Goal: Task Accomplishment & Management: Manage account settings

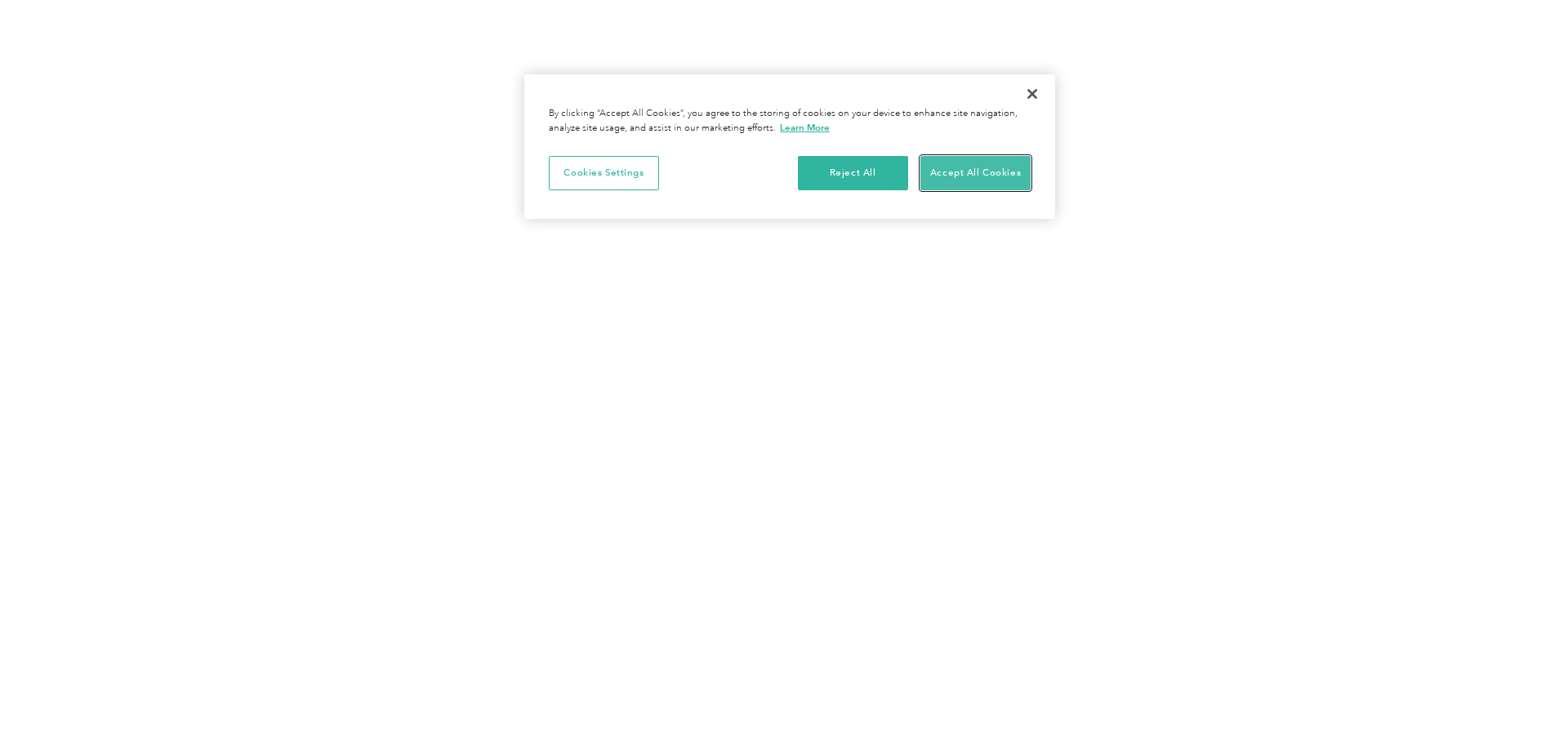
click at [952, 182] on button "Accept All Cookies" at bounding box center [975, 173] width 110 height 34
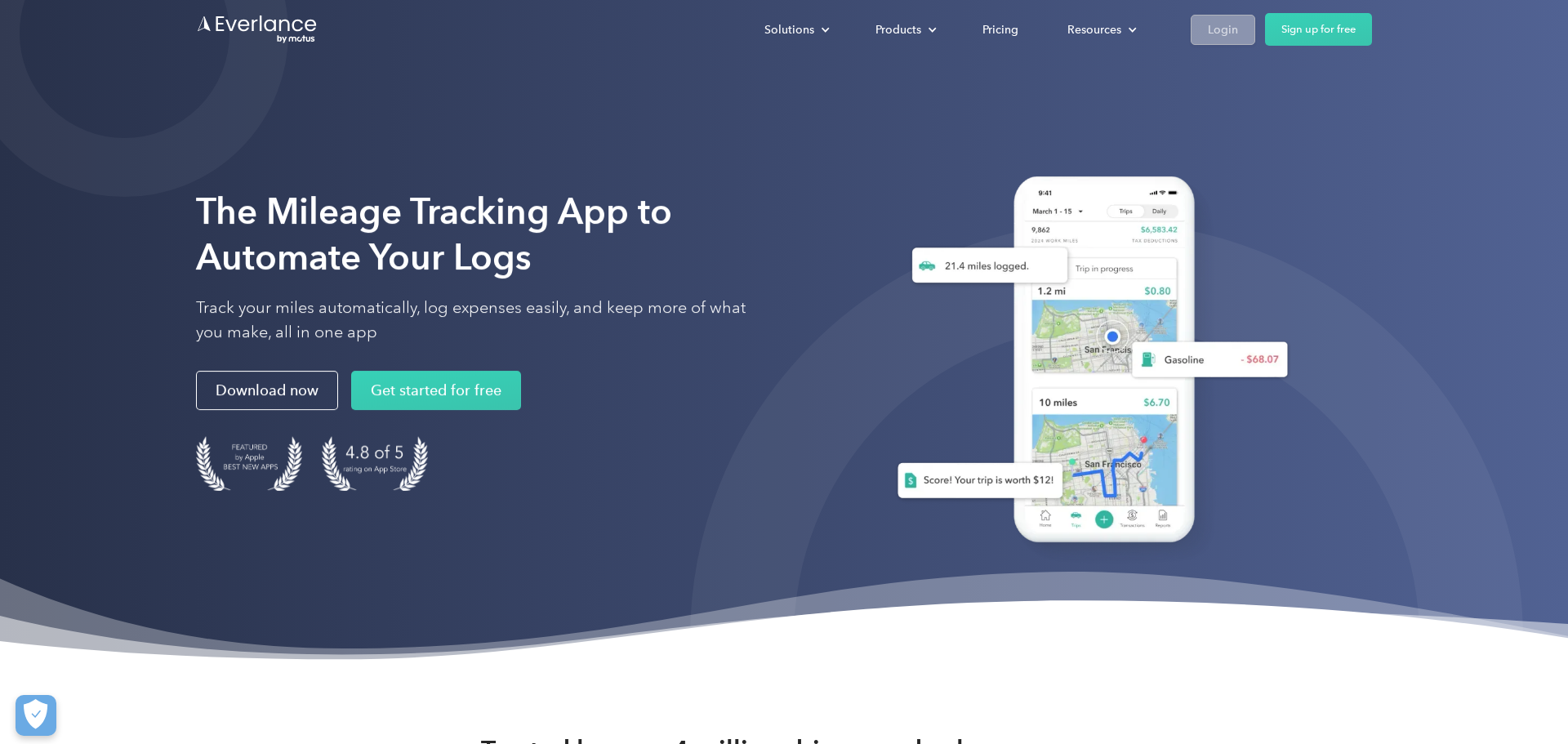
click at [1222, 39] on div "Login" at bounding box center [1223, 30] width 30 height 21
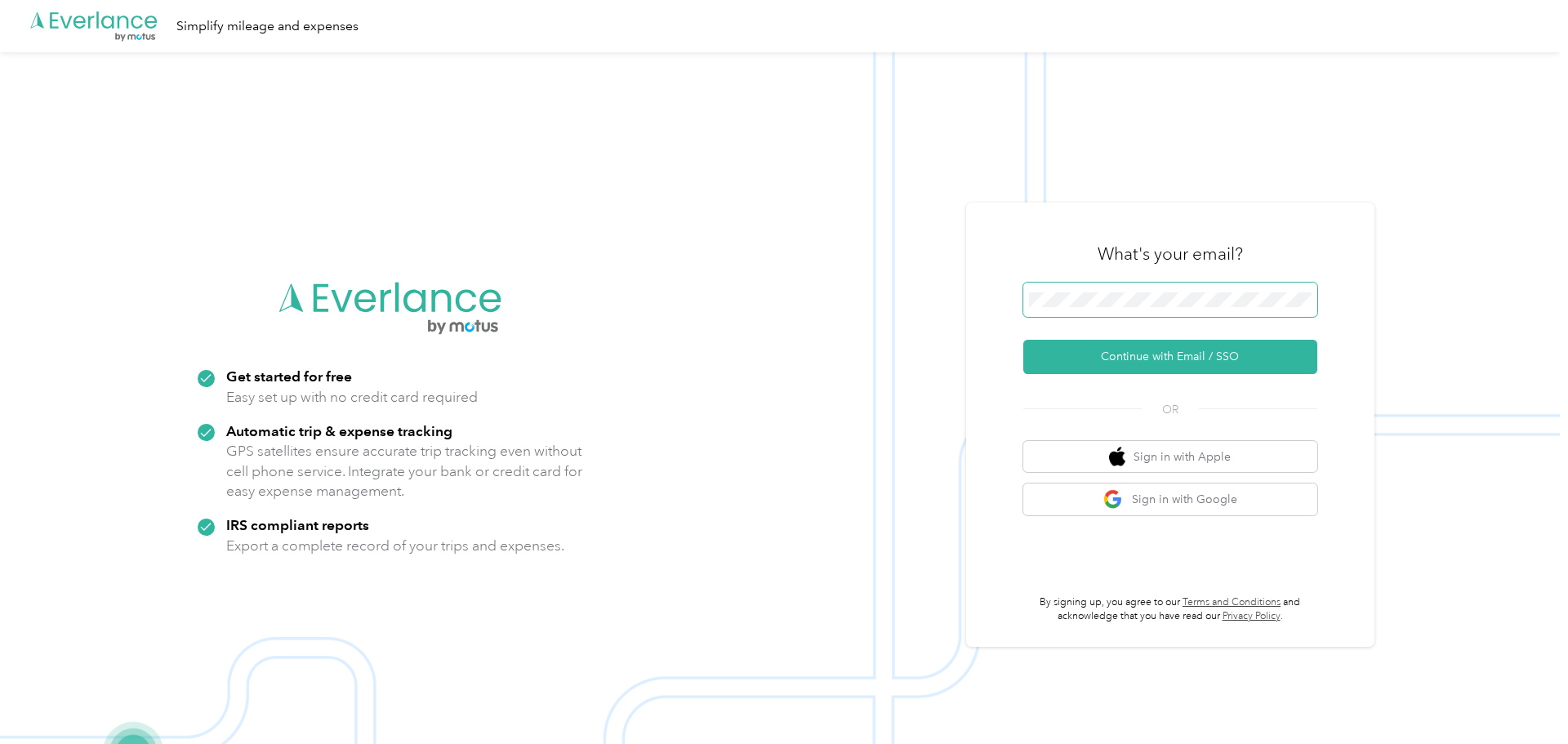
click at [1070, 291] on span at bounding box center [1170, 299] width 294 height 34
click at [1023, 340] on button "Continue with Email / SSO" at bounding box center [1170, 357] width 294 height 34
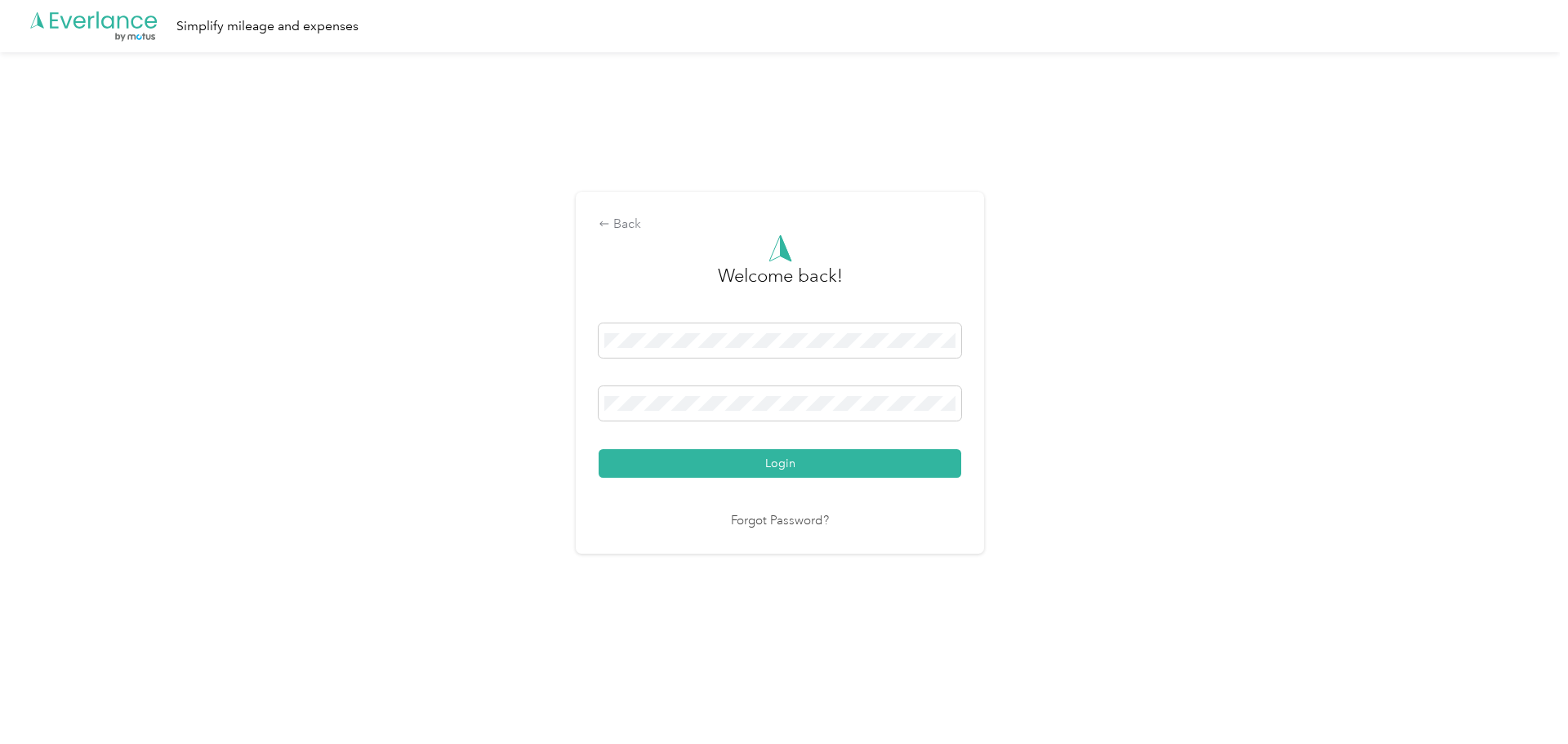
click at [599, 449] on button "Login" at bounding box center [779, 463] width 362 height 28
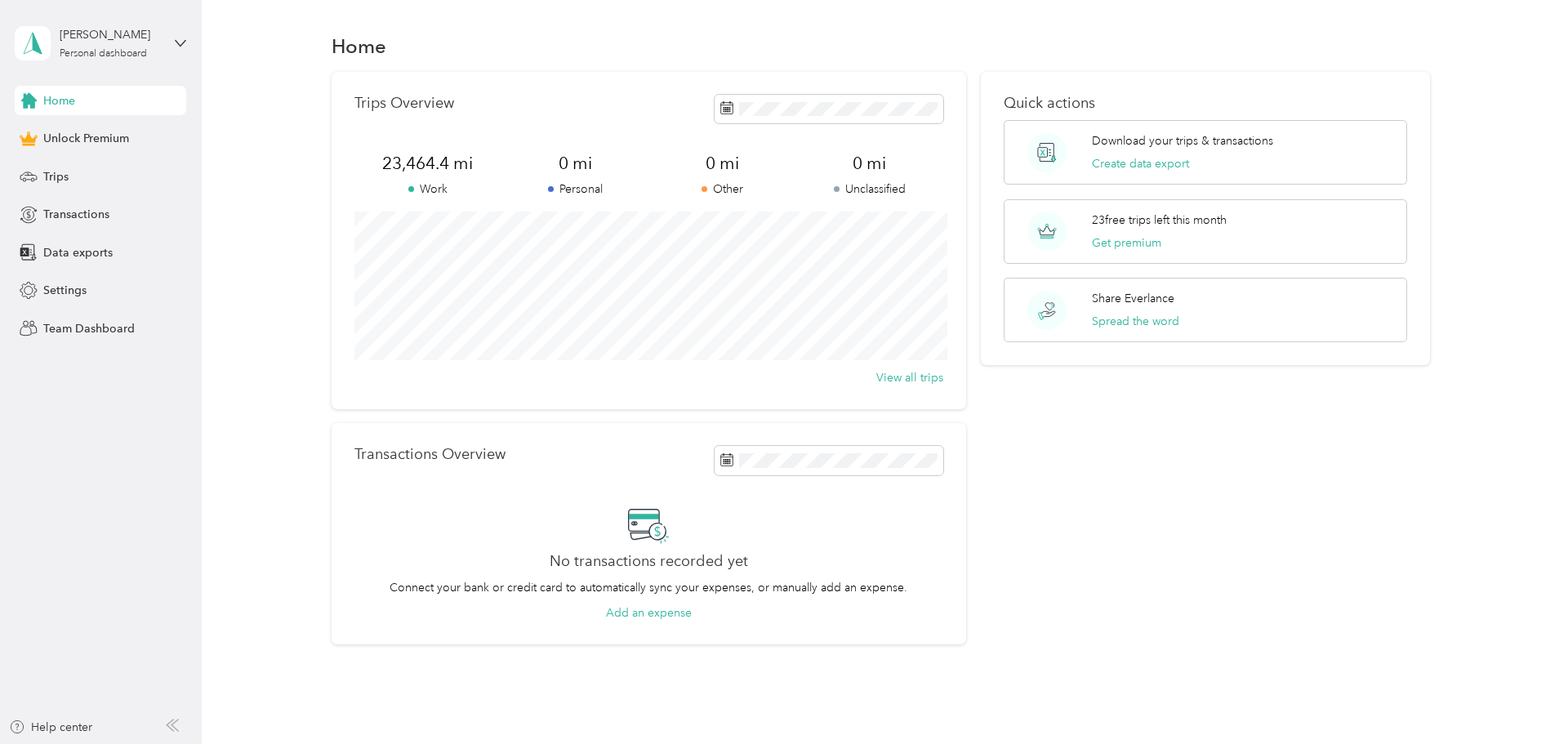
click at [1059, 555] on div "Quick actions Download your trips & transactions Create data export 23 free tri…" at bounding box center [1205, 358] width 449 height 574
click at [1130, 157] on button "Create data export" at bounding box center [1140, 164] width 97 height 17
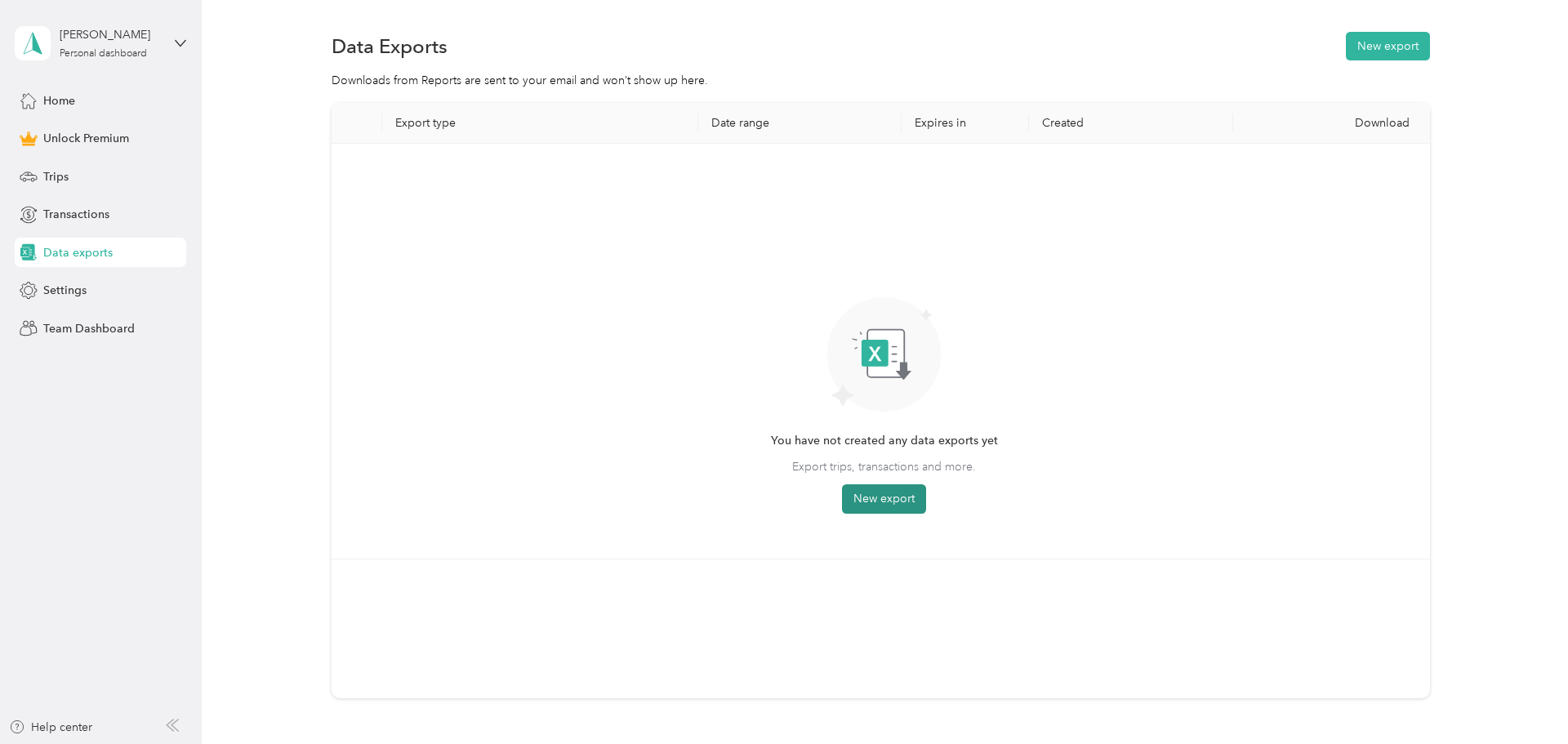
click at [902, 507] on button "New export" at bounding box center [884, 499] width 84 height 29
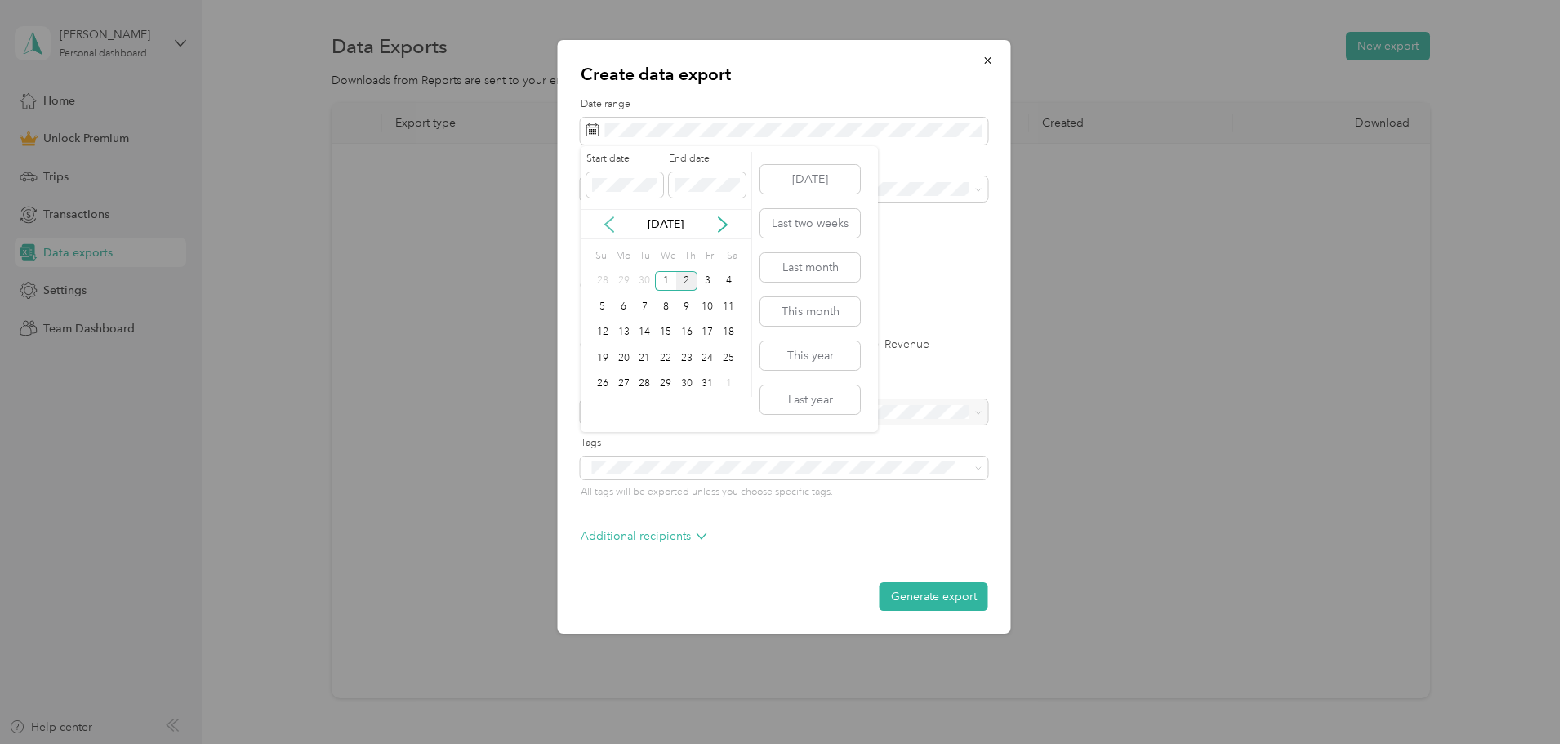
click at [607, 219] on icon at bounding box center [609, 224] width 16 height 16
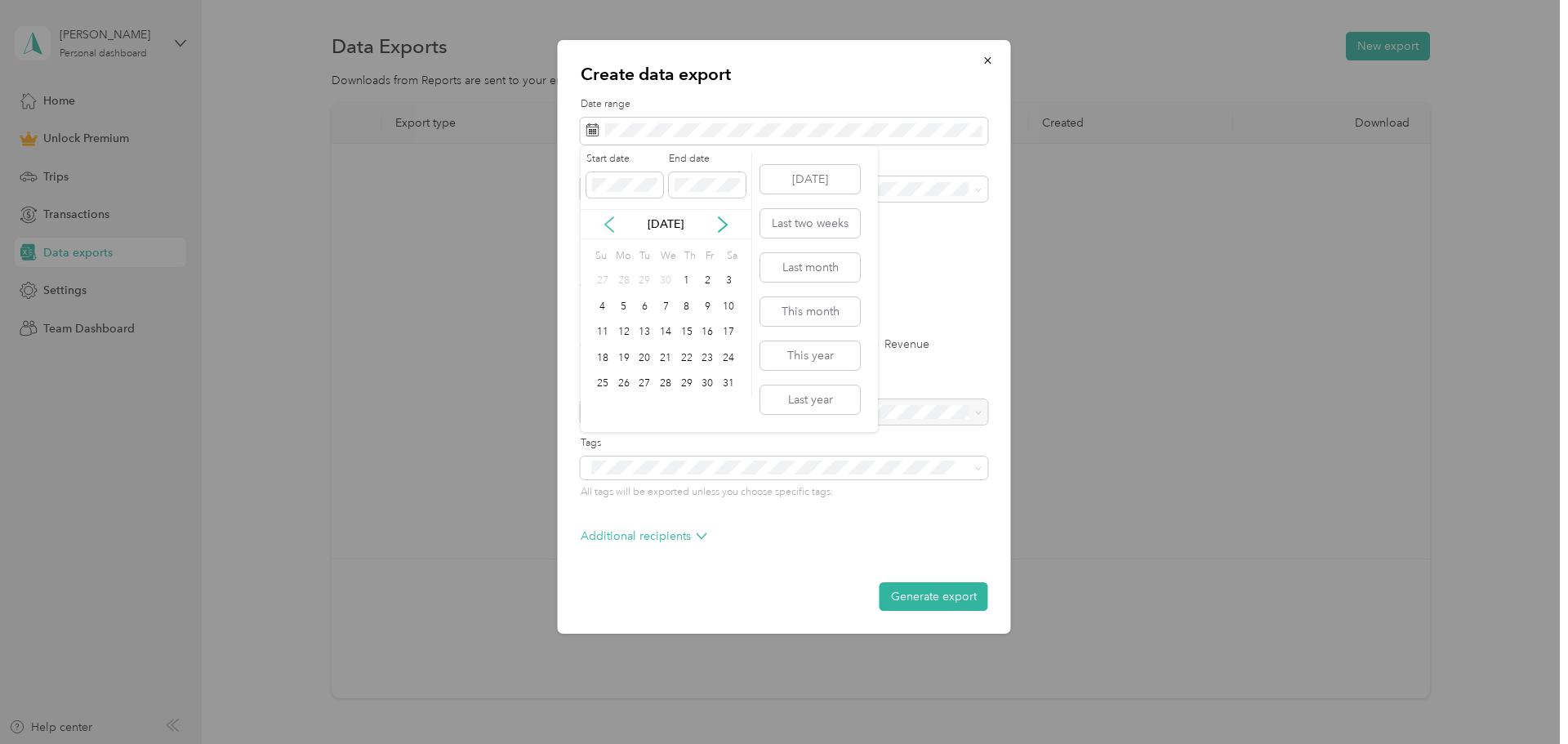
click at [607, 219] on icon at bounding box center [609, 224] width 16 height 16
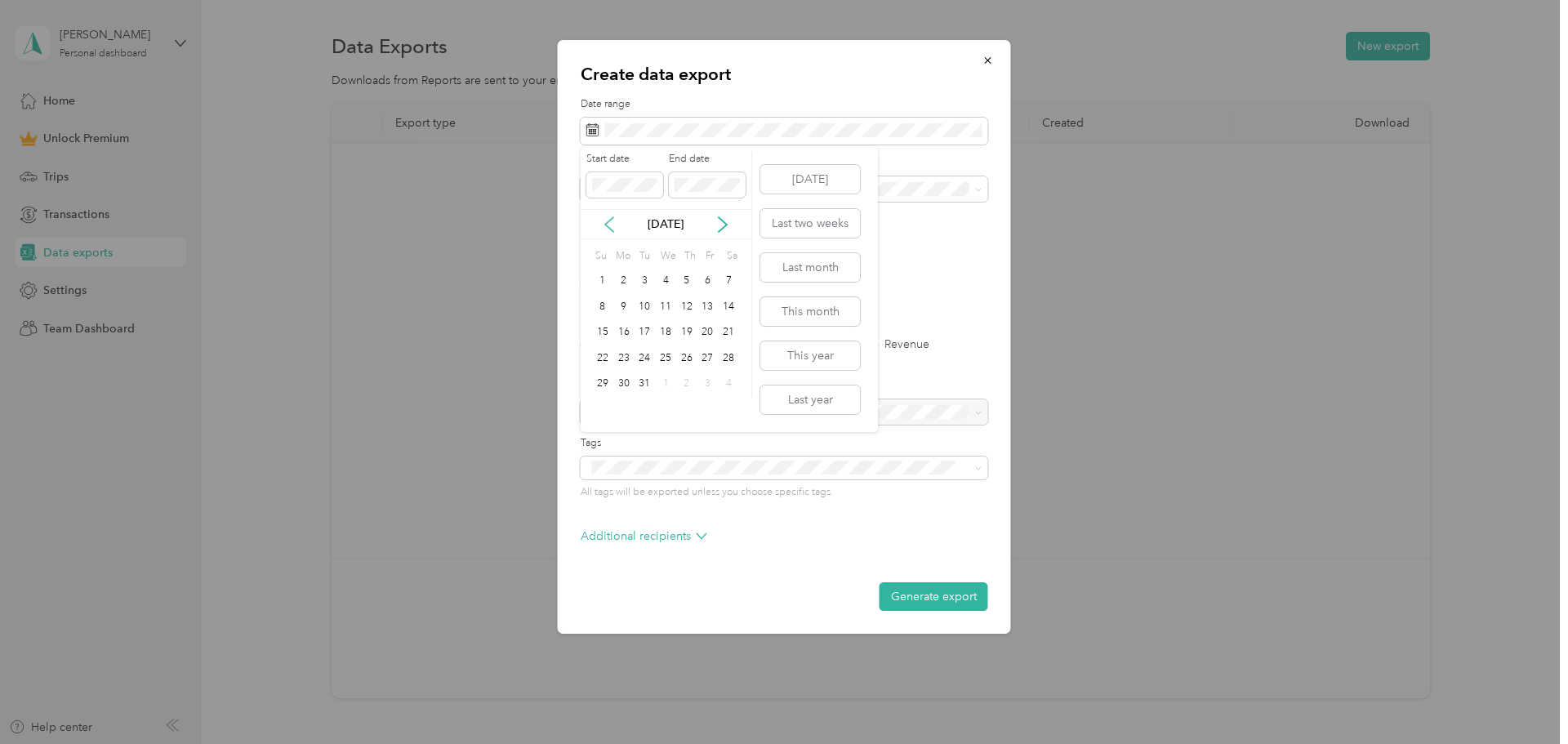
click at [607, 219] on icon at bounding box center [609, 224] width 16 height 16
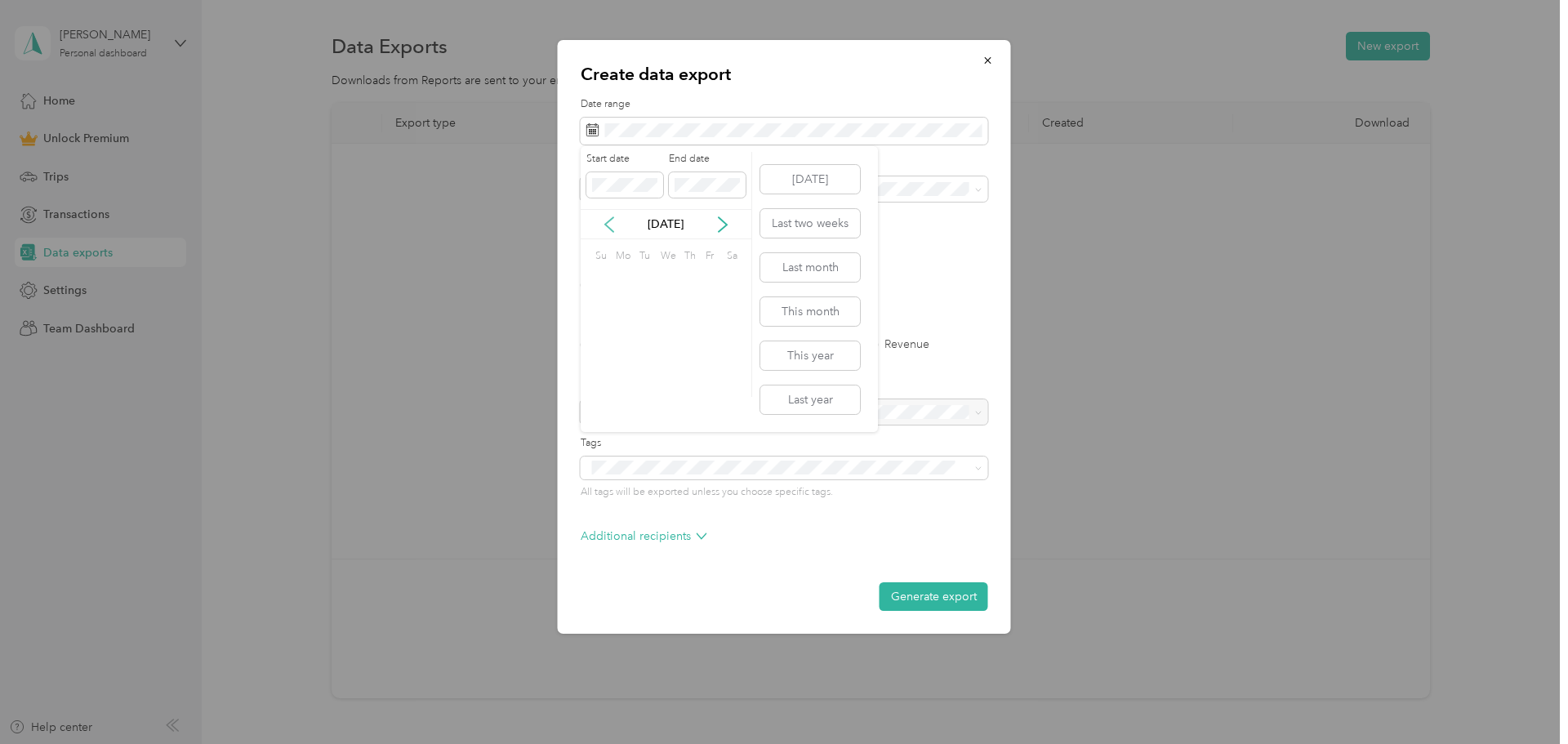
click at [607, 219] on icon at bounding box center [609, 224] width 16 height 16
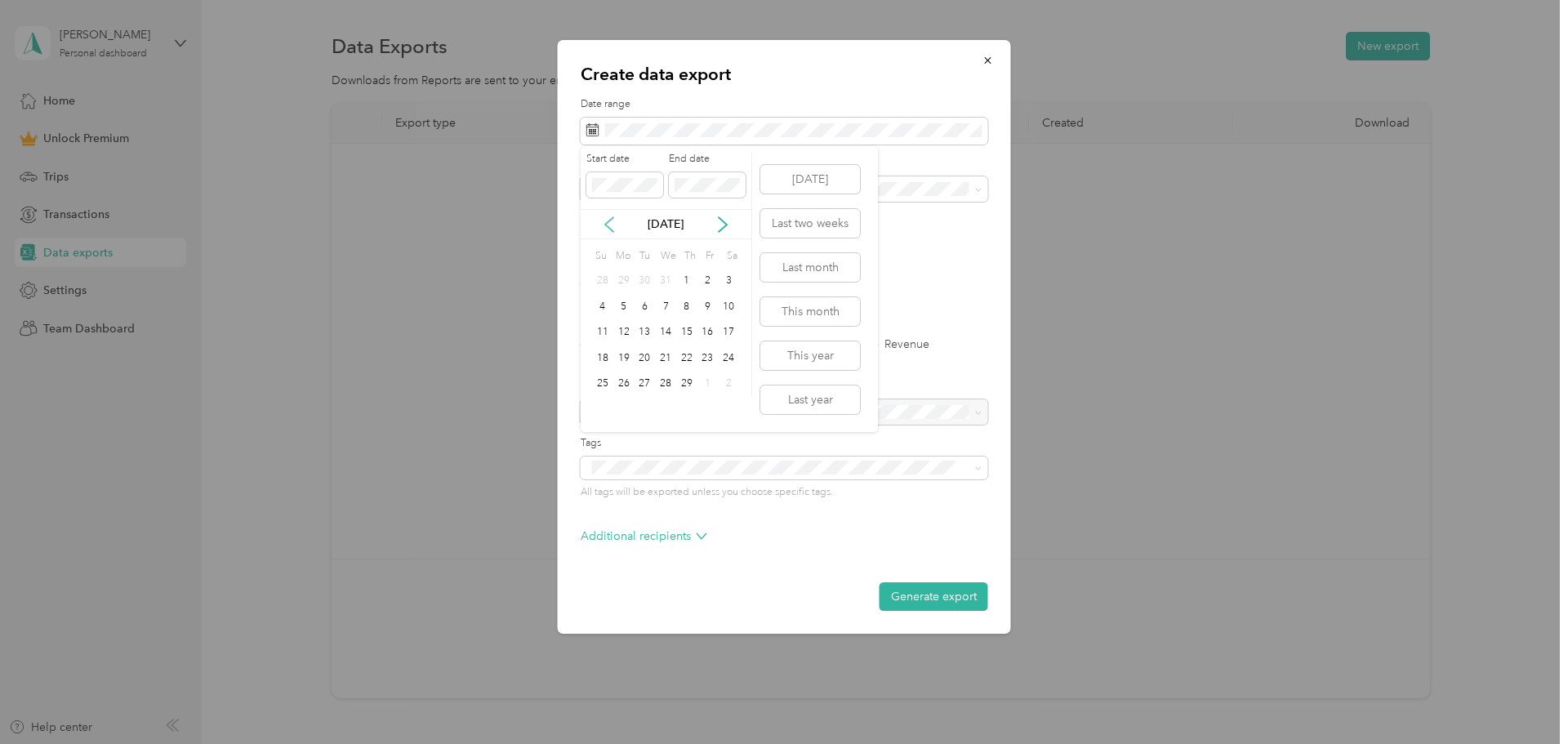
click at [607, 219] on icon at bounding box center [609, 224] width 16 height 16
click at [719, 221] on icon at bounding box center [722, 224] width 16 height 16
click at [624, 283] on div "1" at bounding box center [624, 282] width 22 height 21
click at [752, 247] on div "Start date End date Jan 2024 Su Mo Tu We Th Fr Sa 31 1 2 3 4 5 6 7 8 9 10 11 12…" at bounding box center [729, 289] width 297 height 286
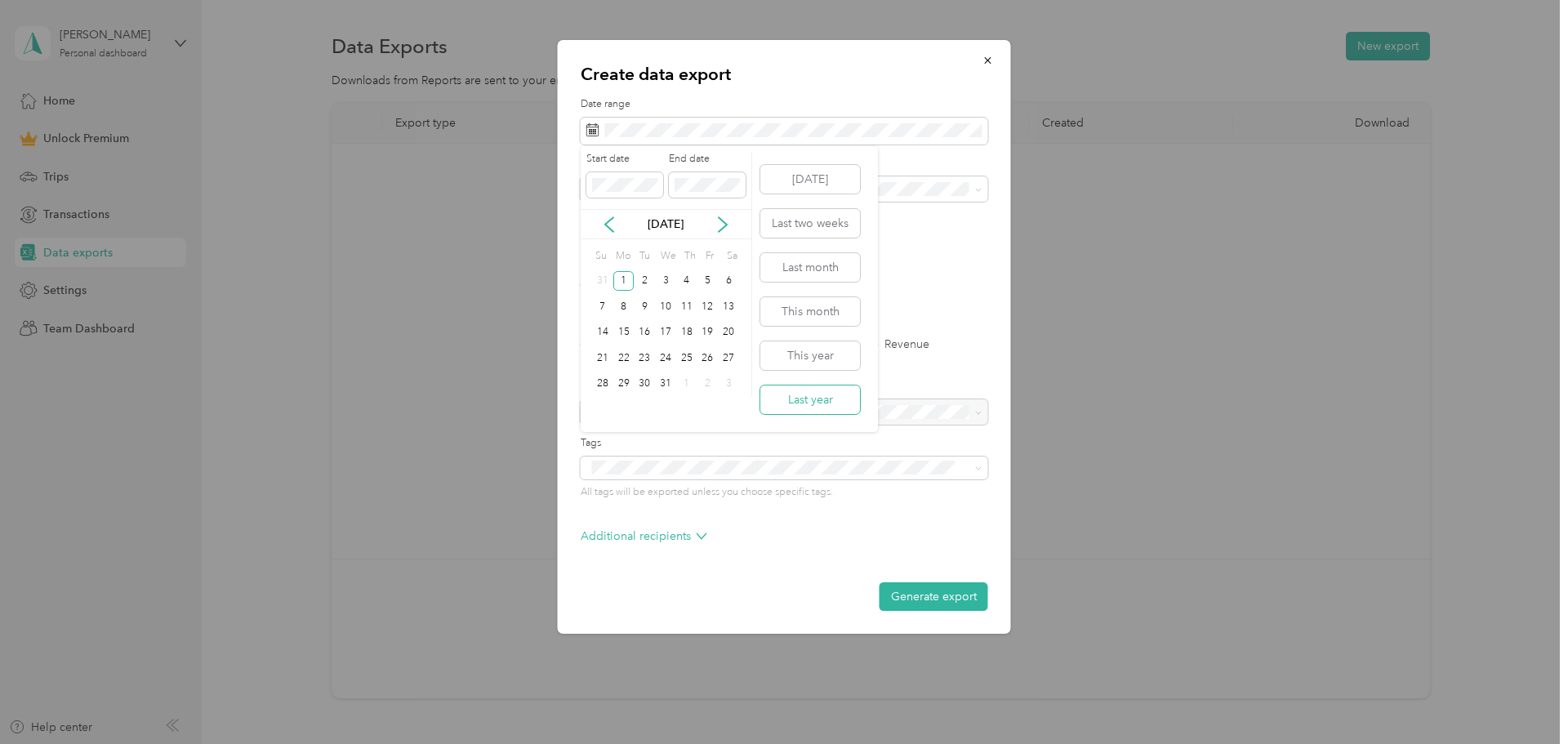
click at [814, 407] on button "Last year" at bounding box center [810, 400] width 100 height 28
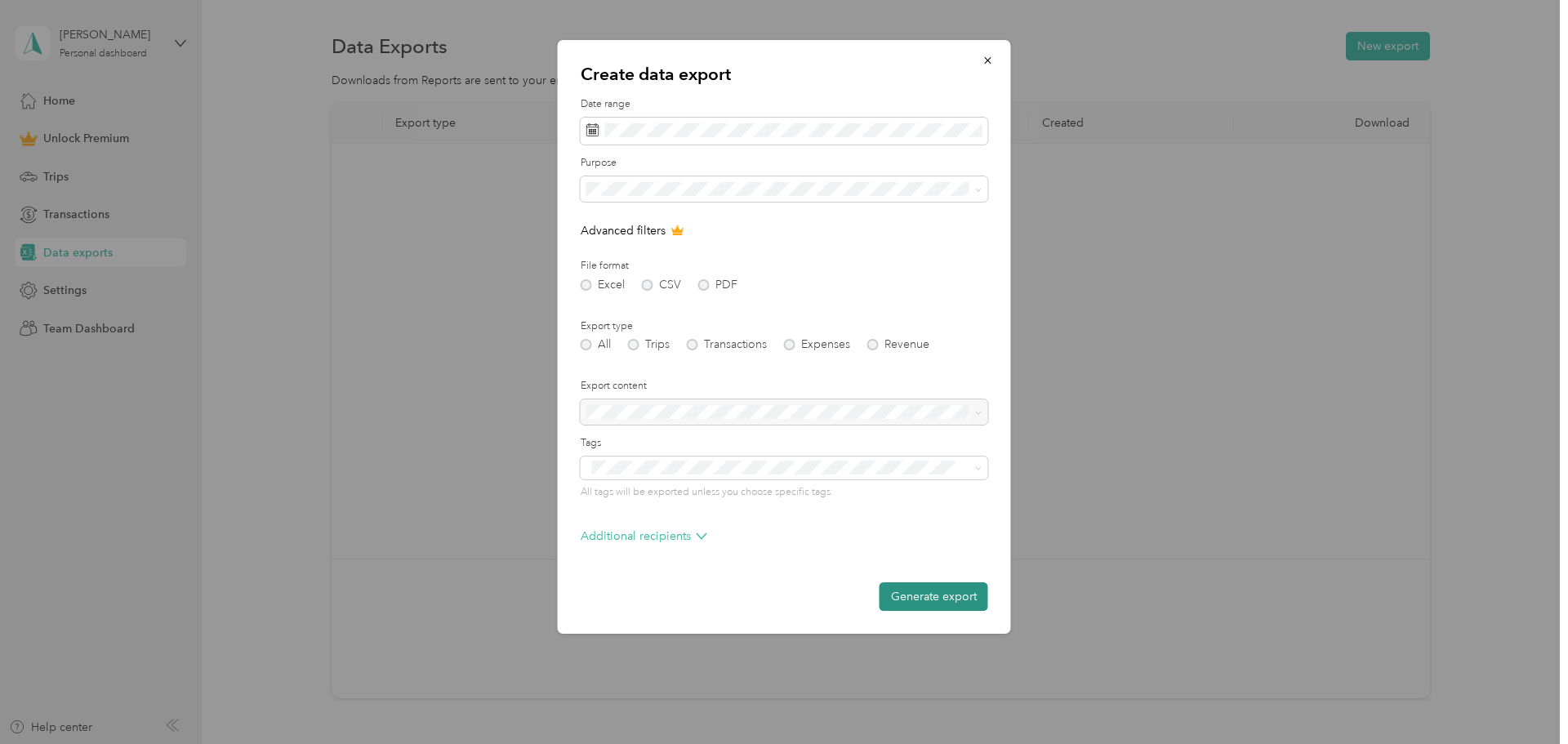
click at [912, 593] on button "Generate export" at bounding box center [934, 597] width 108 height 28
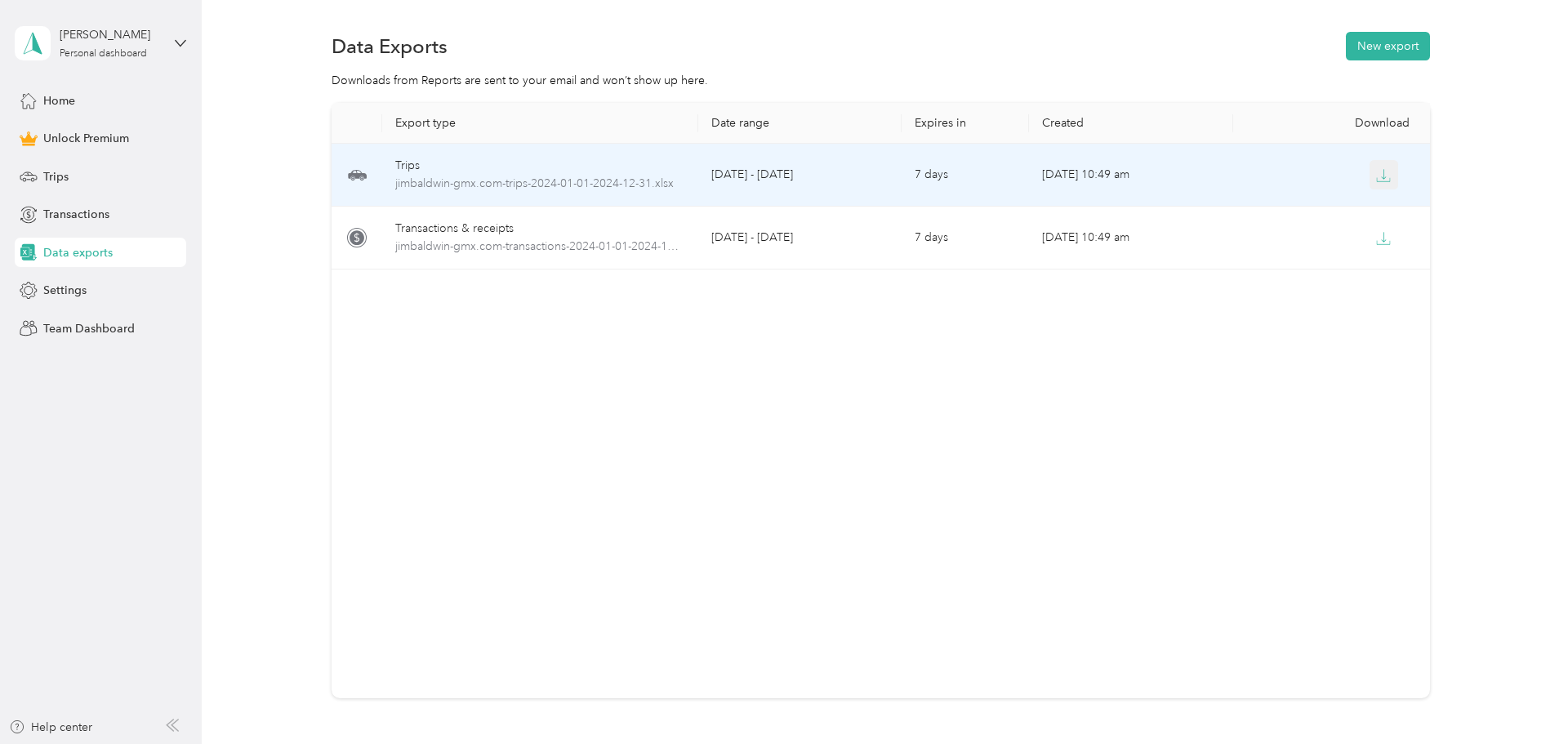
click at [1379, 171] on icon "button" at bounding box center [1384, 176] width 15 height 15
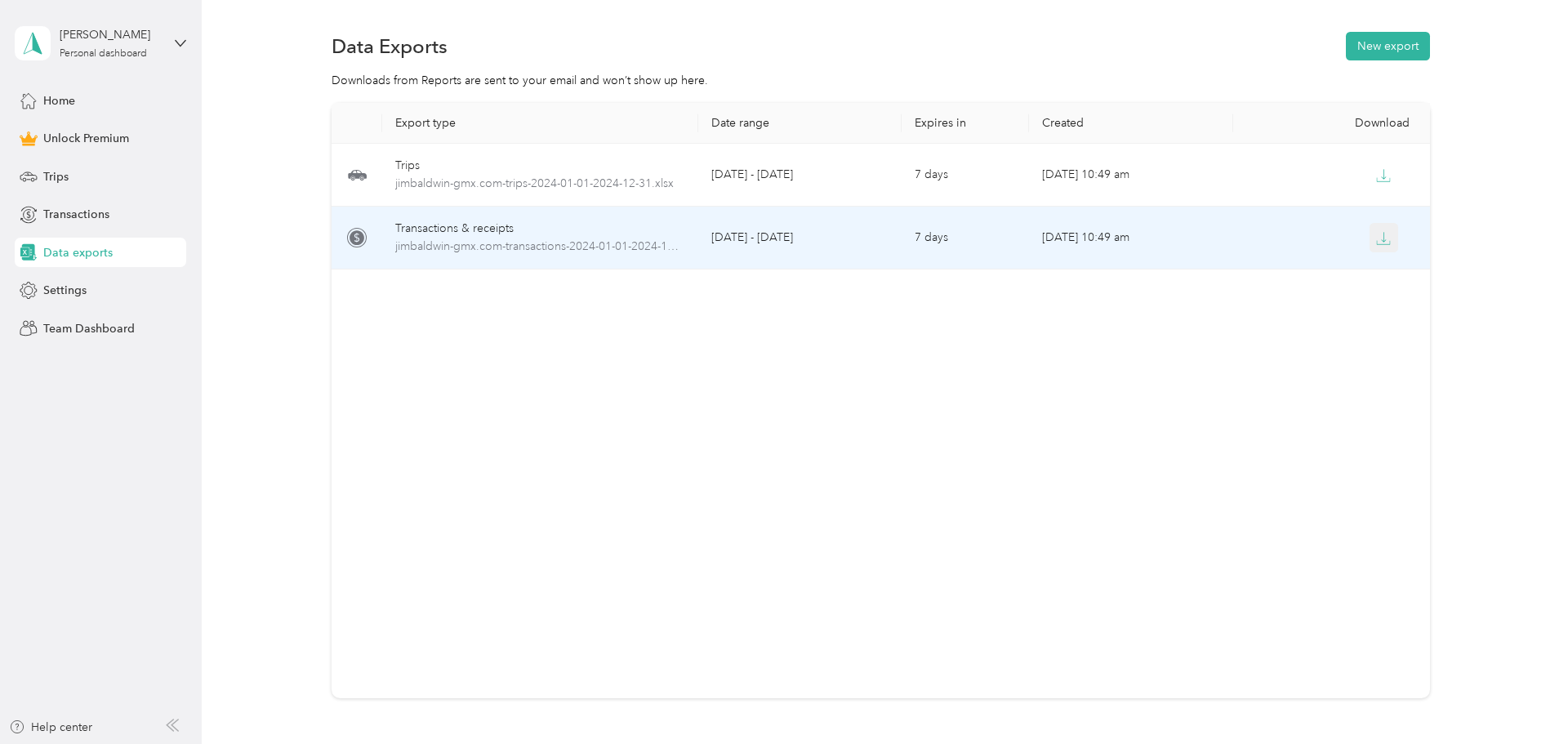
click at [1377, 239] on icon "button" at bounding box center [1384, 239] width 15 height 15
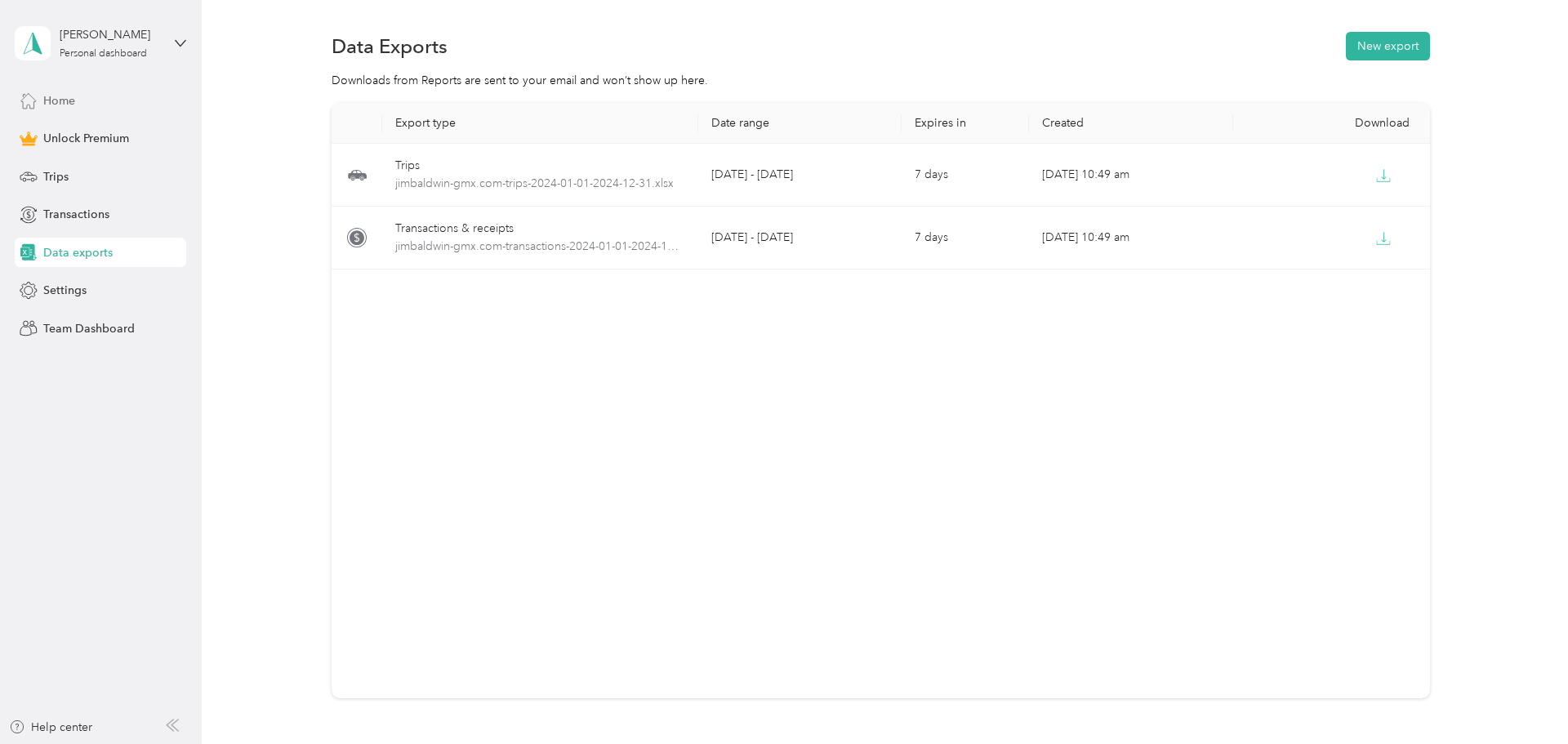
click at [69, 97] on span "Home" at bounding box center [59, 101] width 32 height 17
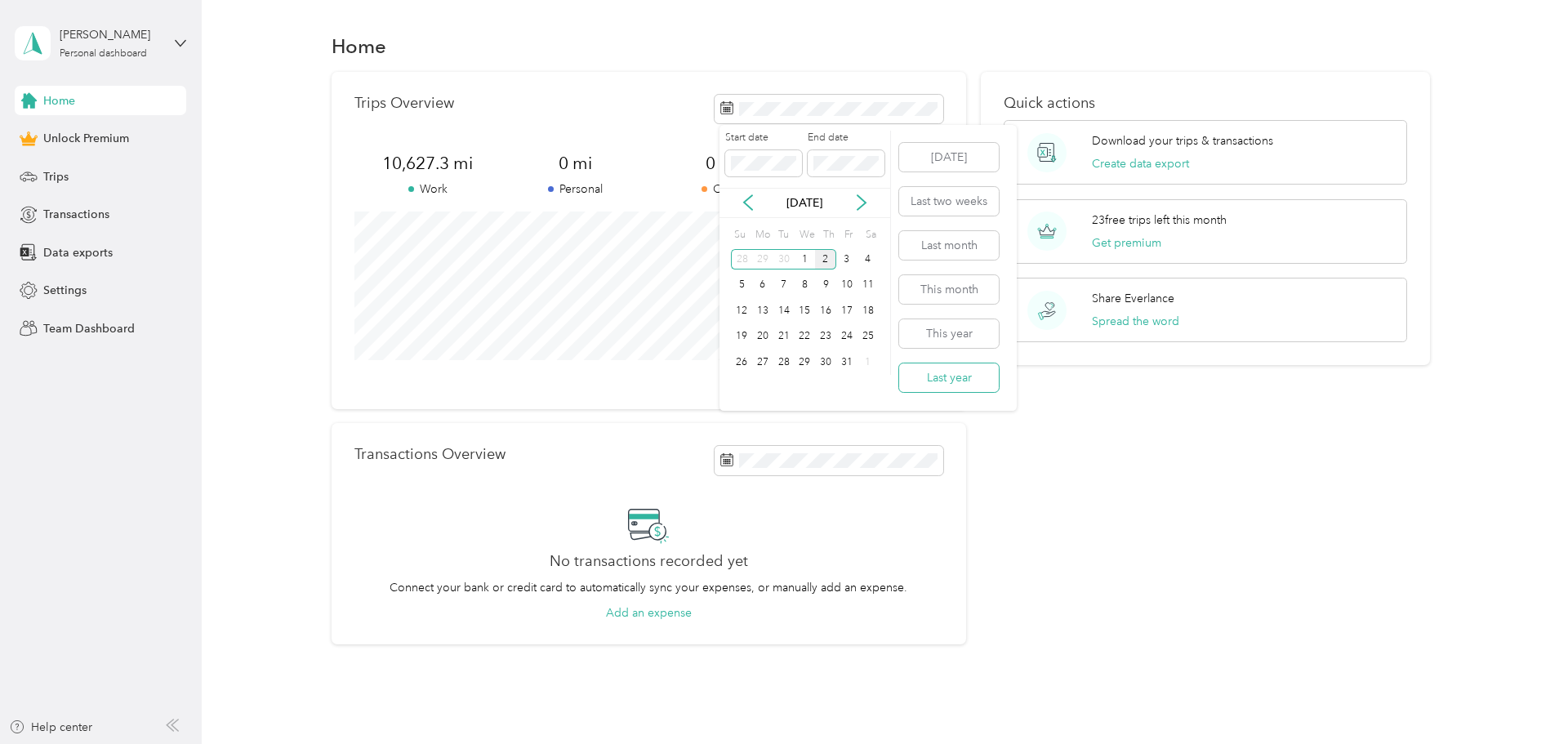
click at [960, 376] on button "Last year" at bounding box center [949, 378] width 100 height 28
click at [58, 179] on span "Trips" at bounding box center [56, 177] width 25 height 17
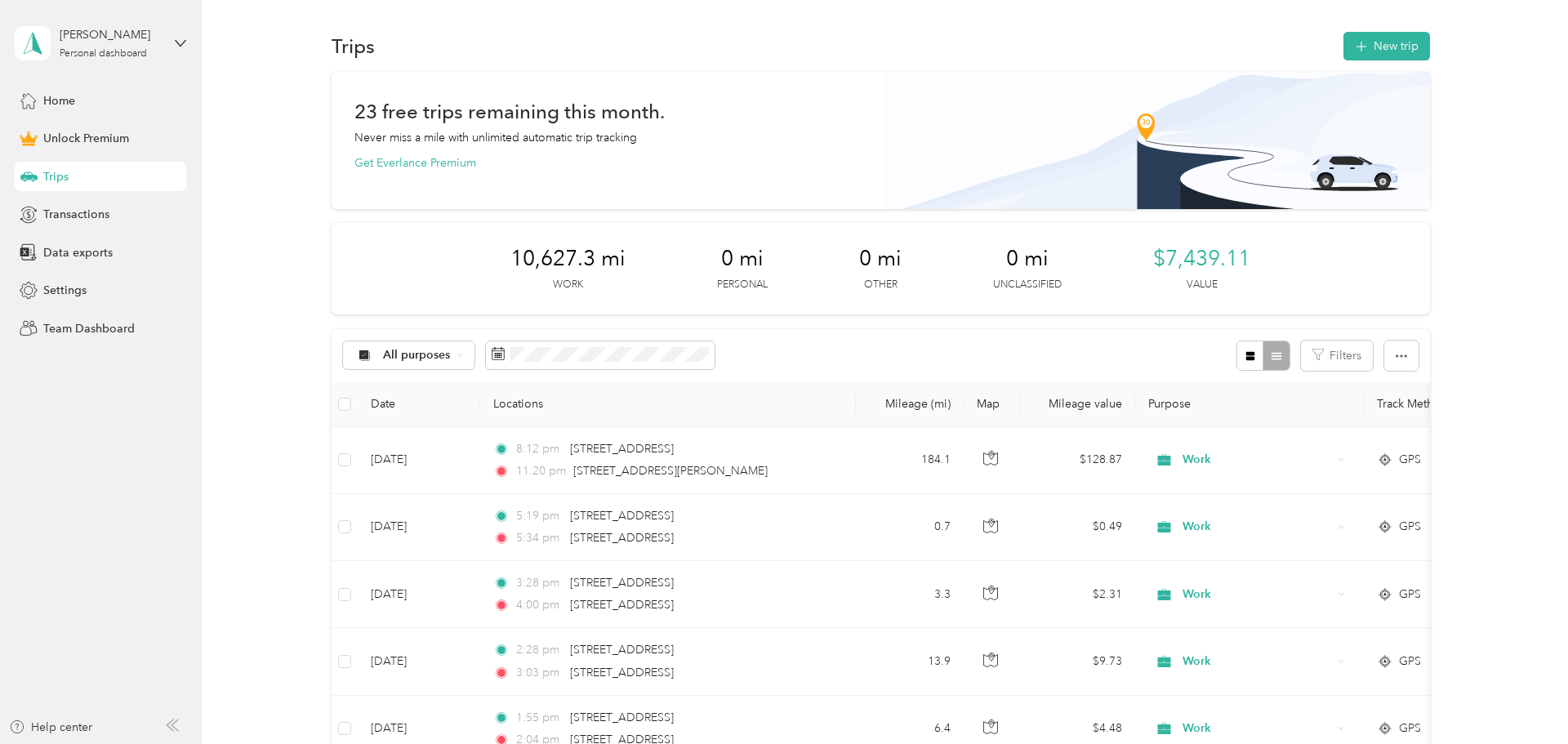
click at [602, 372] on div "All purposes Filters" at bounding box center [880, 356] width 1098 height 53
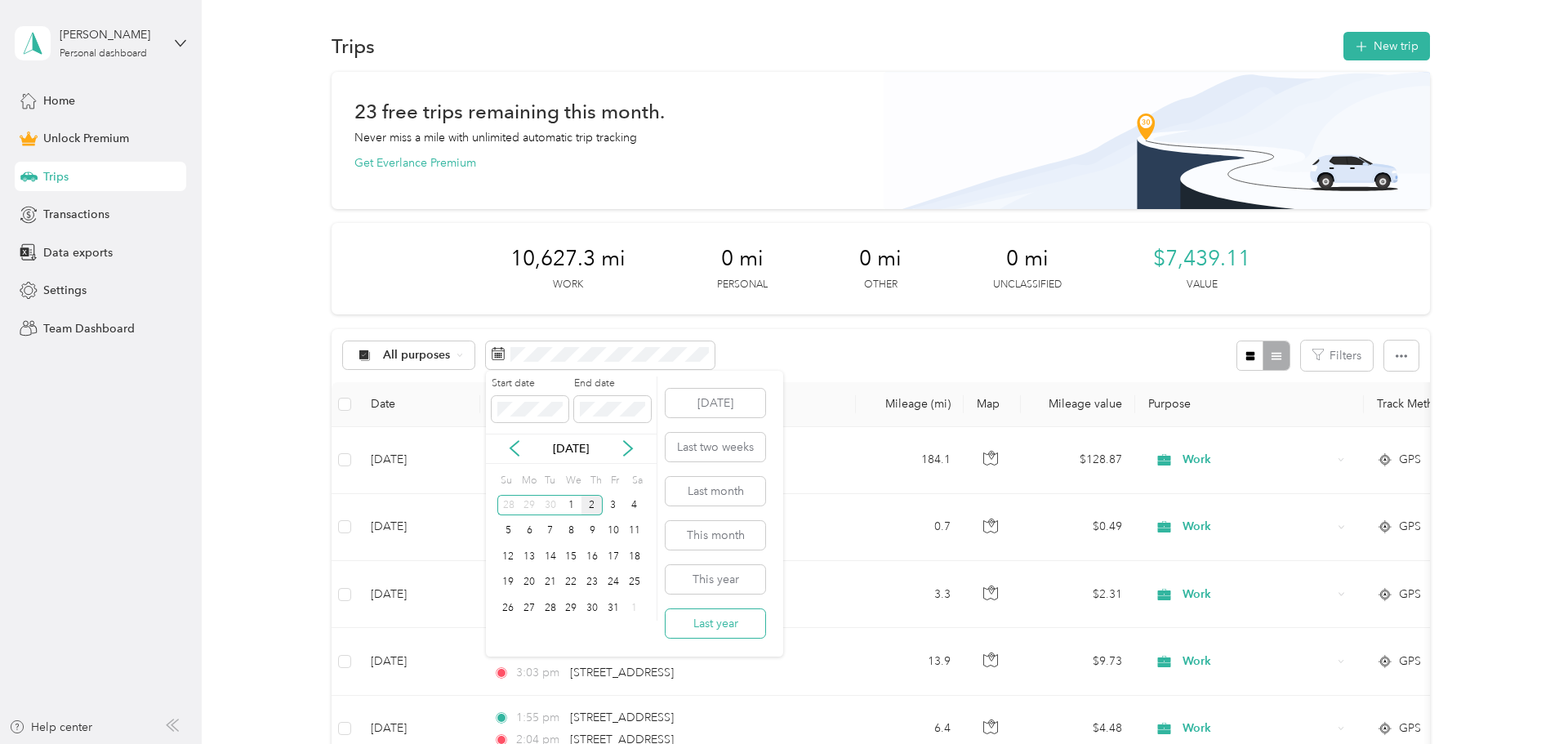
click at [722, 622] on button "Last year" at bounding box center [715, 623] width 100 height 28
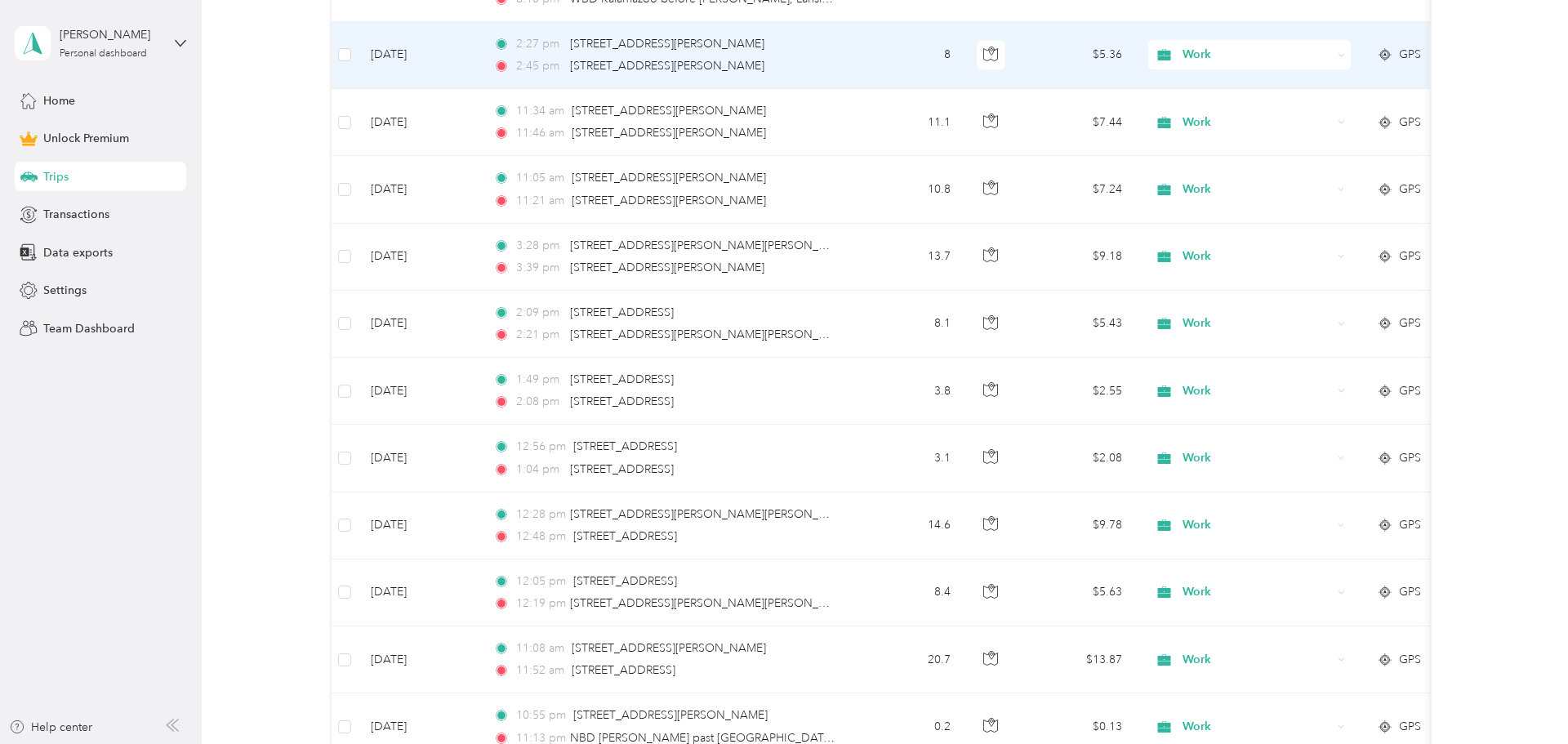
scroll to position [1646, 0]
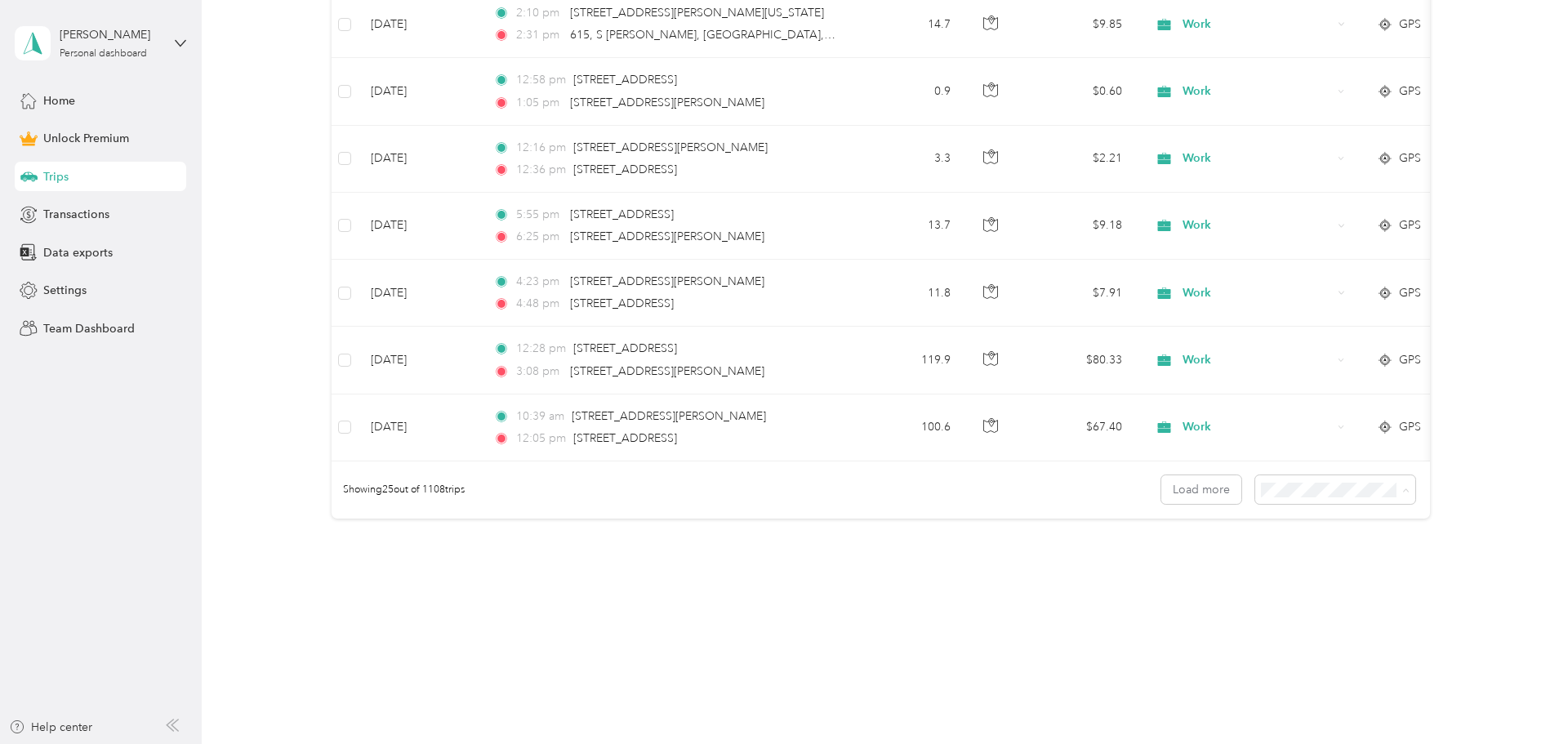
click at [1333, 571] on span "100 per load" at bounding box center [1307, 577] width 67 height 14
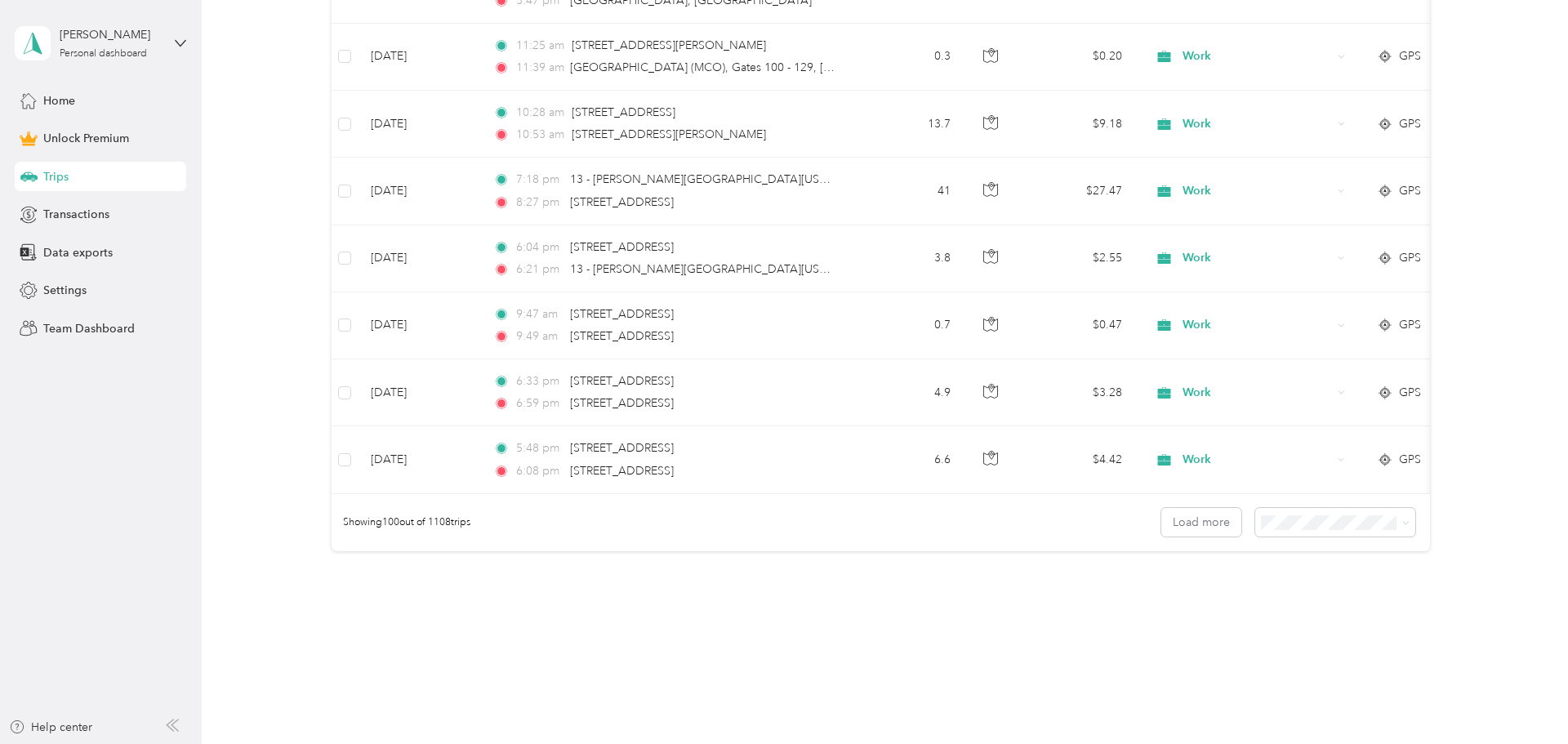
scroll to position [6687, 0]
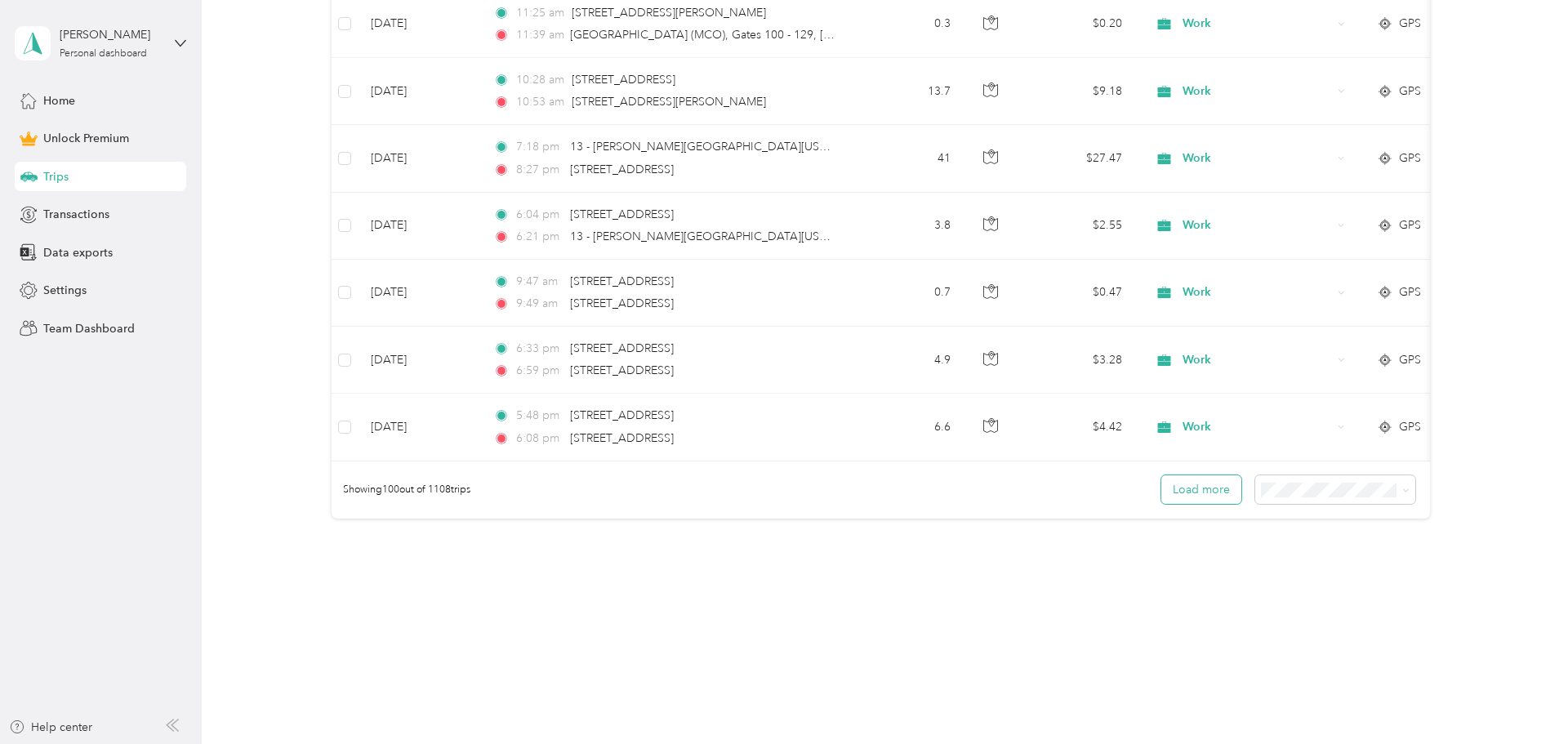
click at [1219, 504] on button "Load more" at bounding box center [1201, 490] width 80 height 28
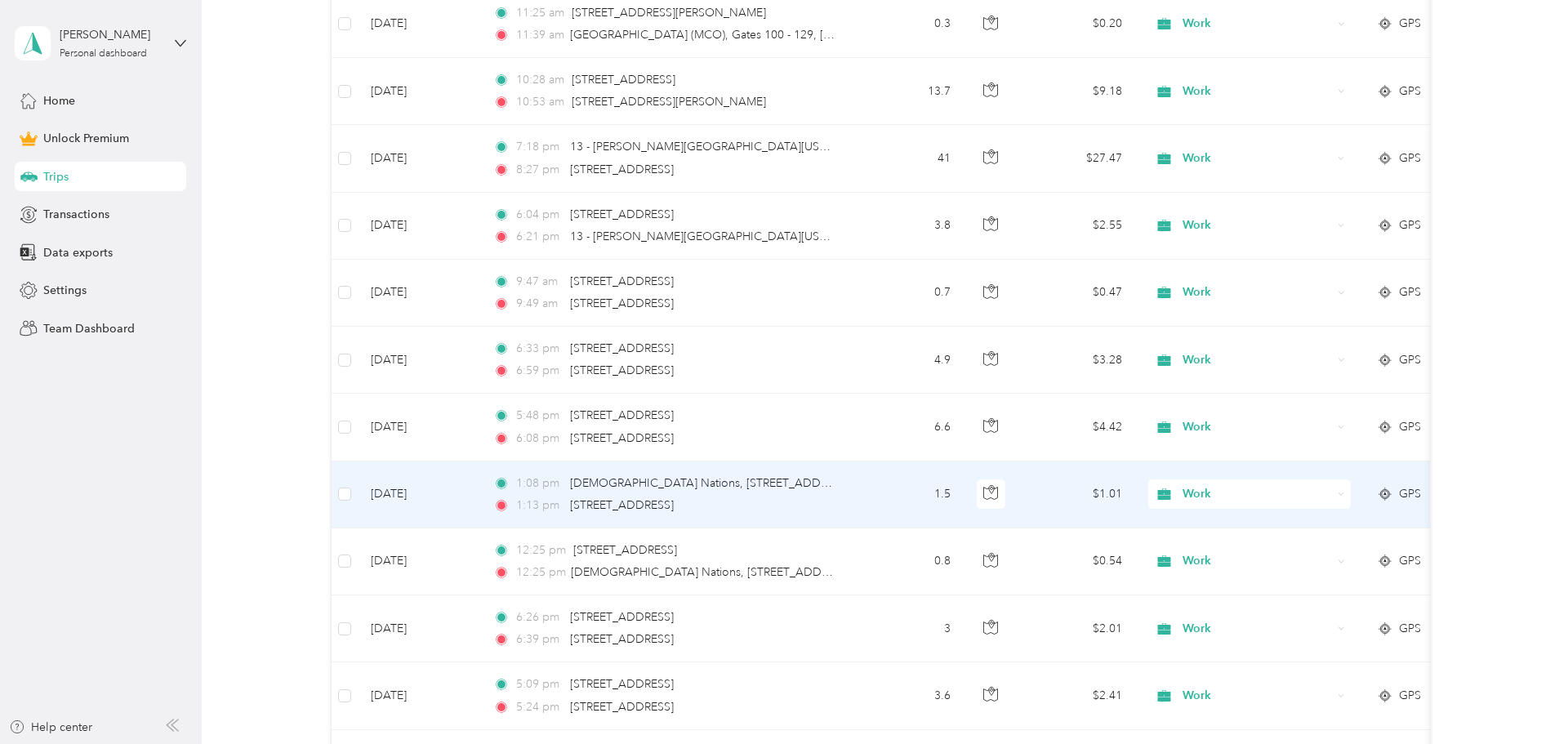
click at [1212, 495] on span "Work" at bounding box center [1256, 493] width 150 height 18
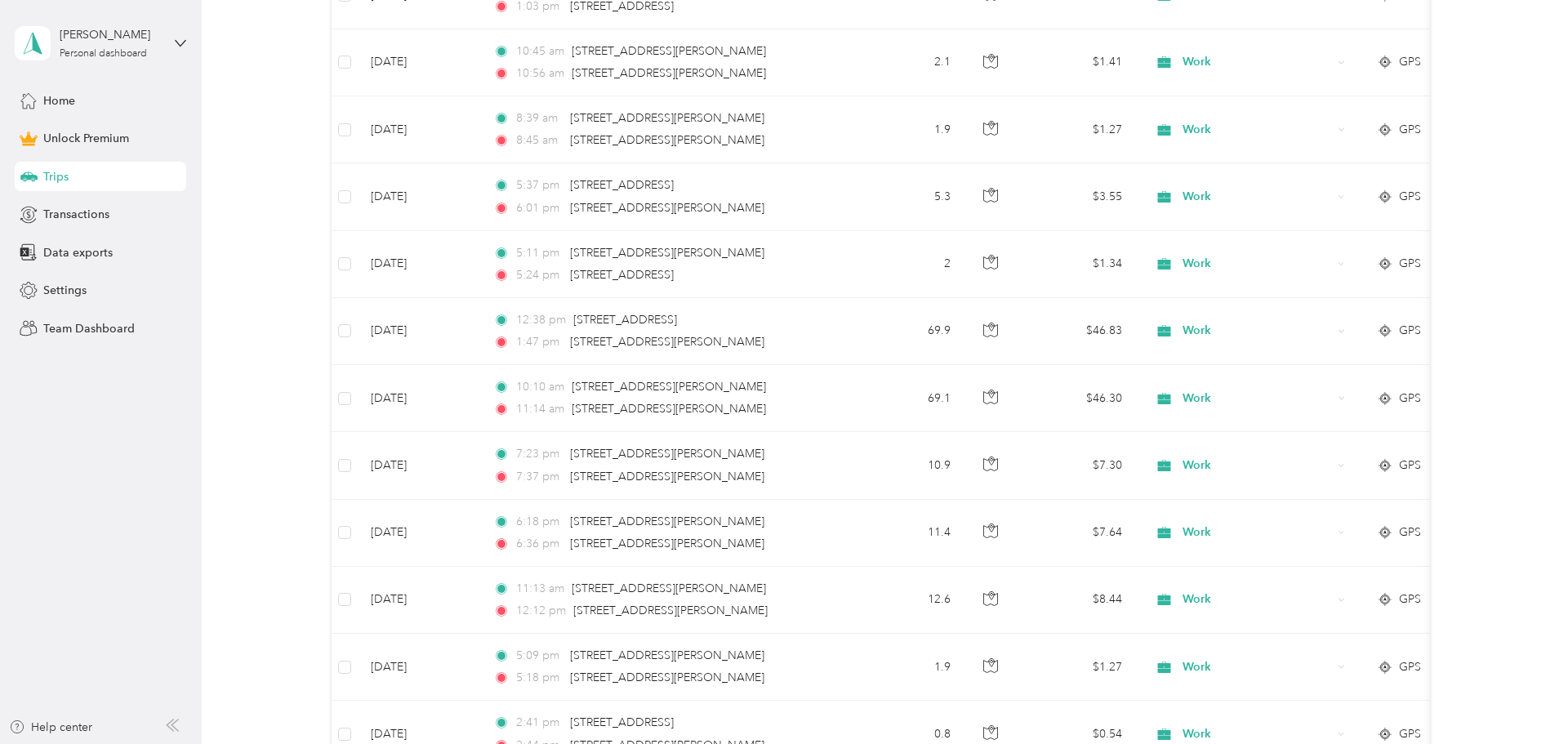
scroll to position [13408, 0]
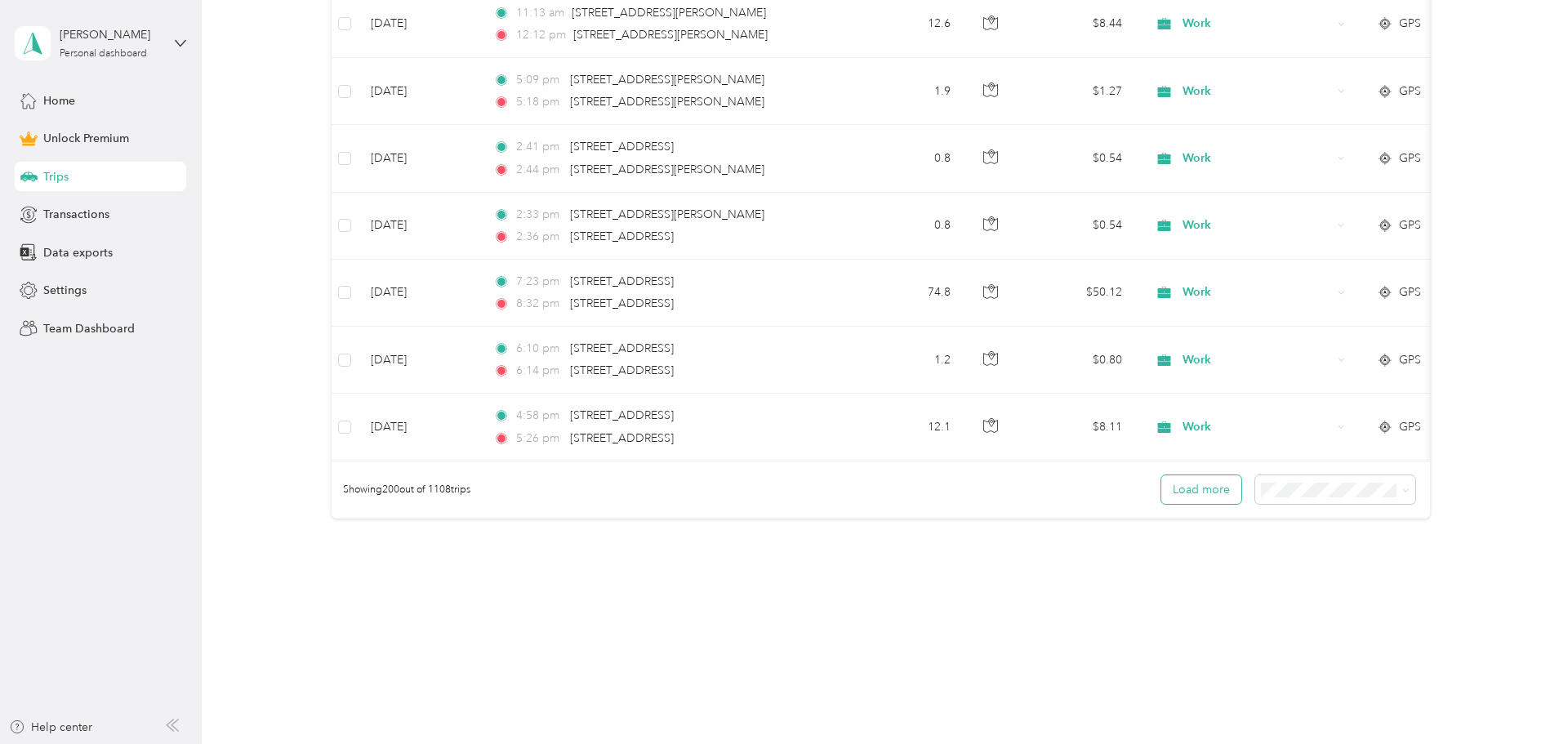
click at [1210, 496] on button "Load more" at bounding box center [1201, 490] width 80 height 28
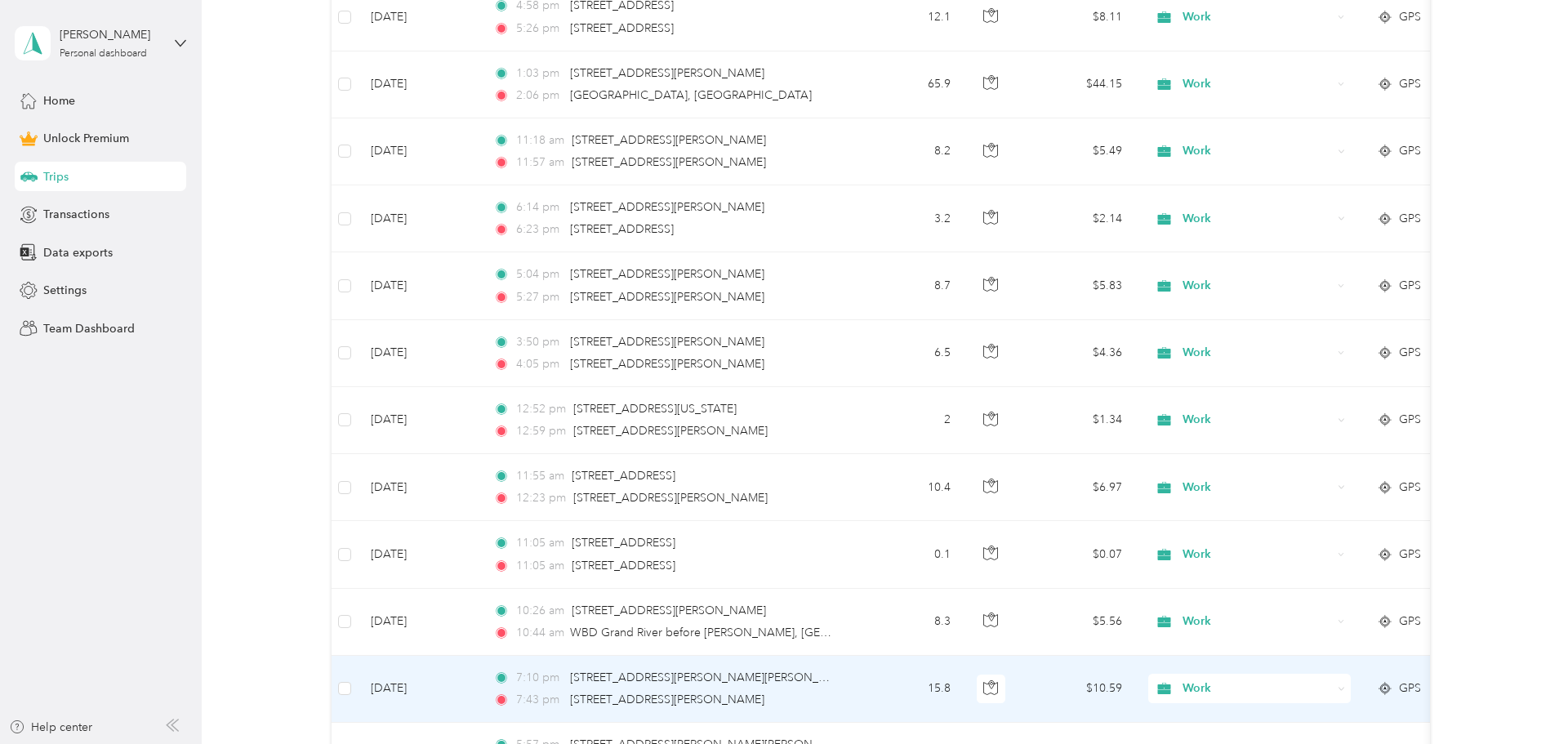
scroll to position [12475, 0]
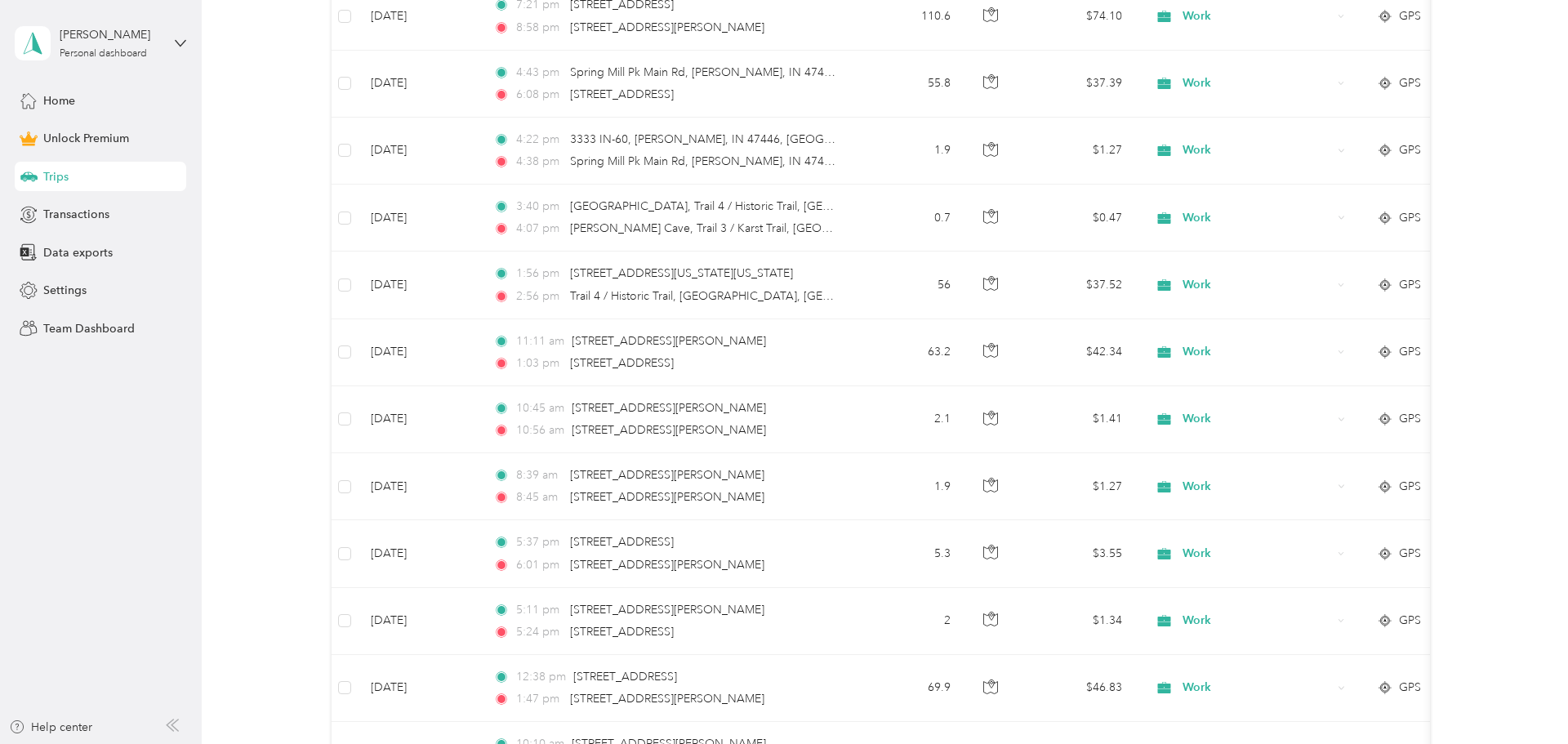
click at [88, 105] on div "Home" at bounding box center [101, 100] width 171 height 29
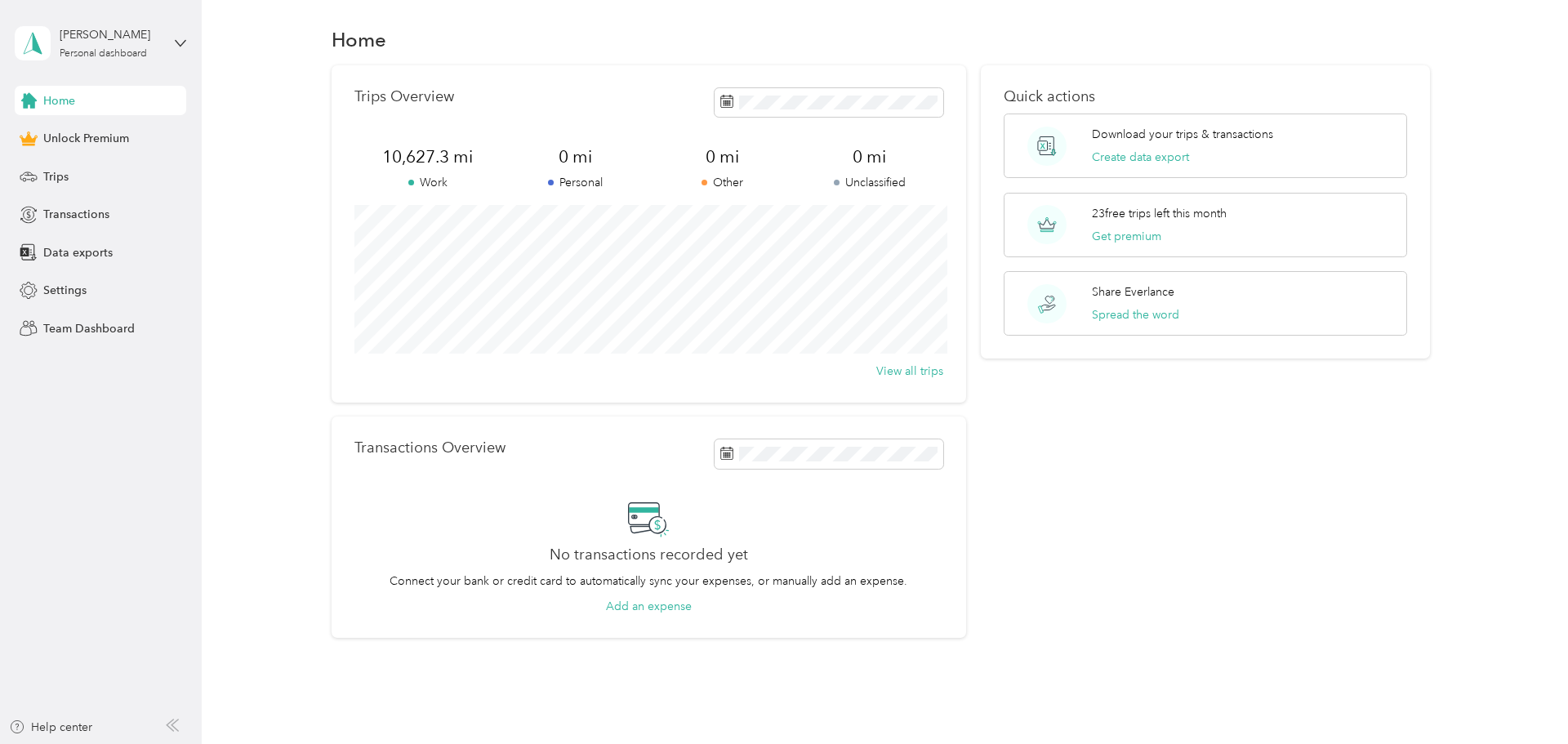
scroll to position [70, 0]
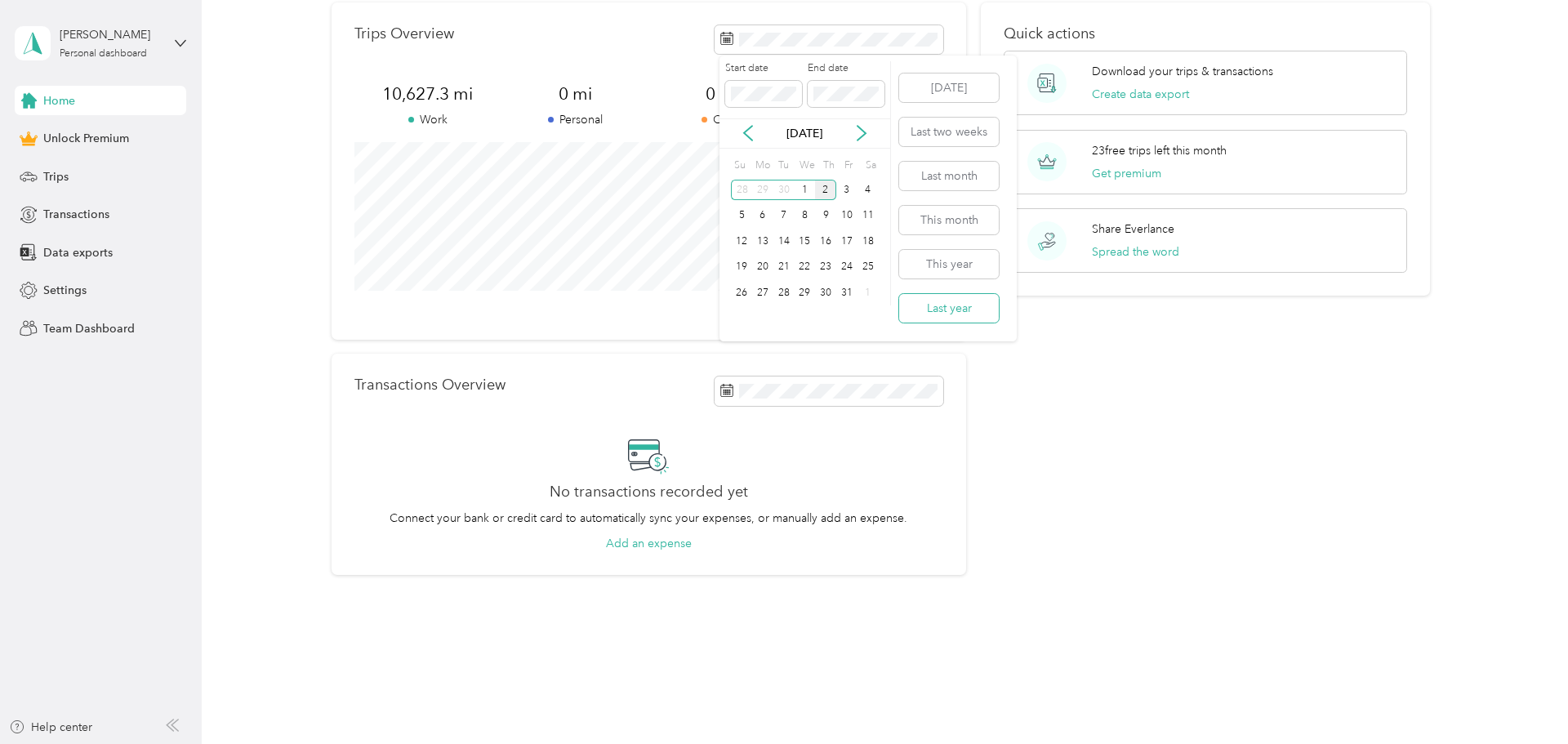
click at [957, 312] on button "Last year" at bounding box center [949, 308] width 100 height 28
